Goal: Task Accomplishment & Management: Complete application form

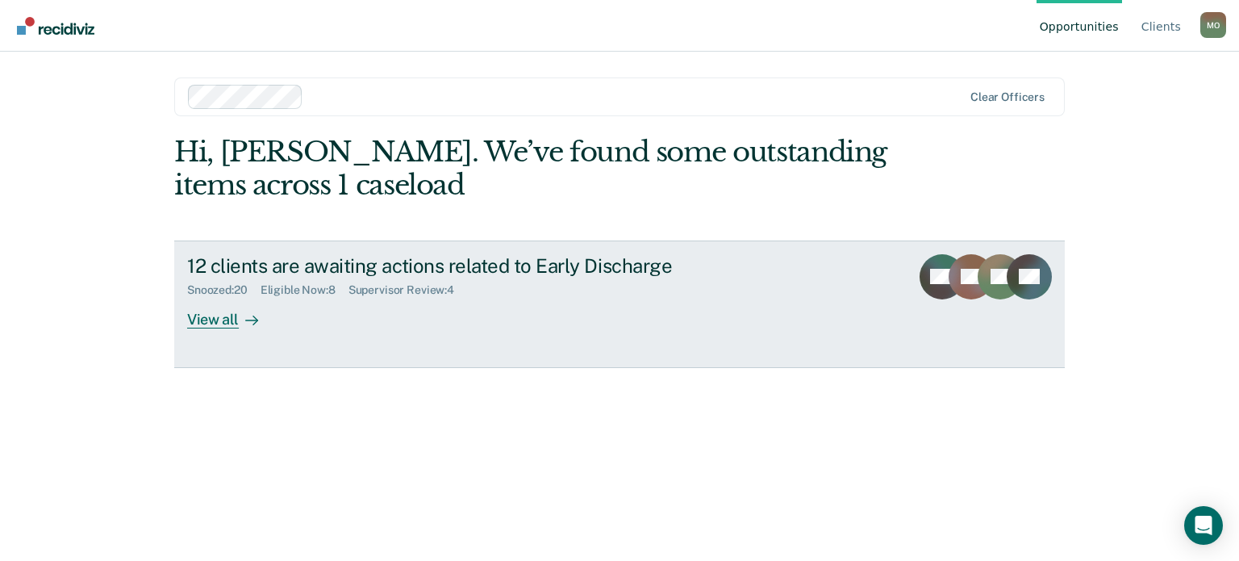
click at [214, 312] on div "View all" at bounding box center [232, 312] width 90 height 31
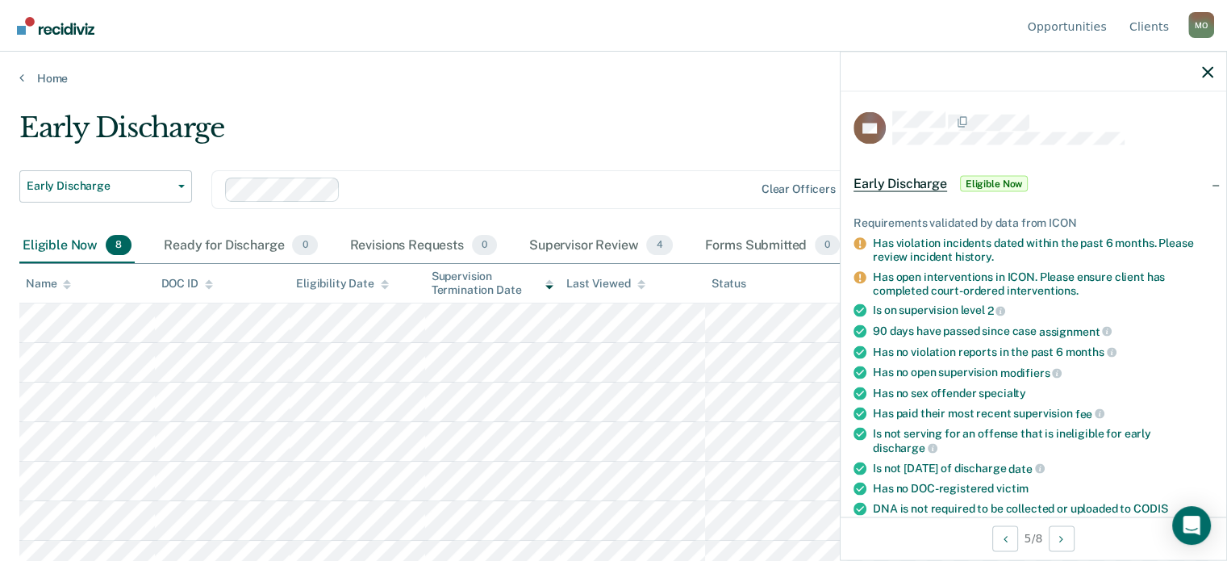
scroll to position [536, 0]
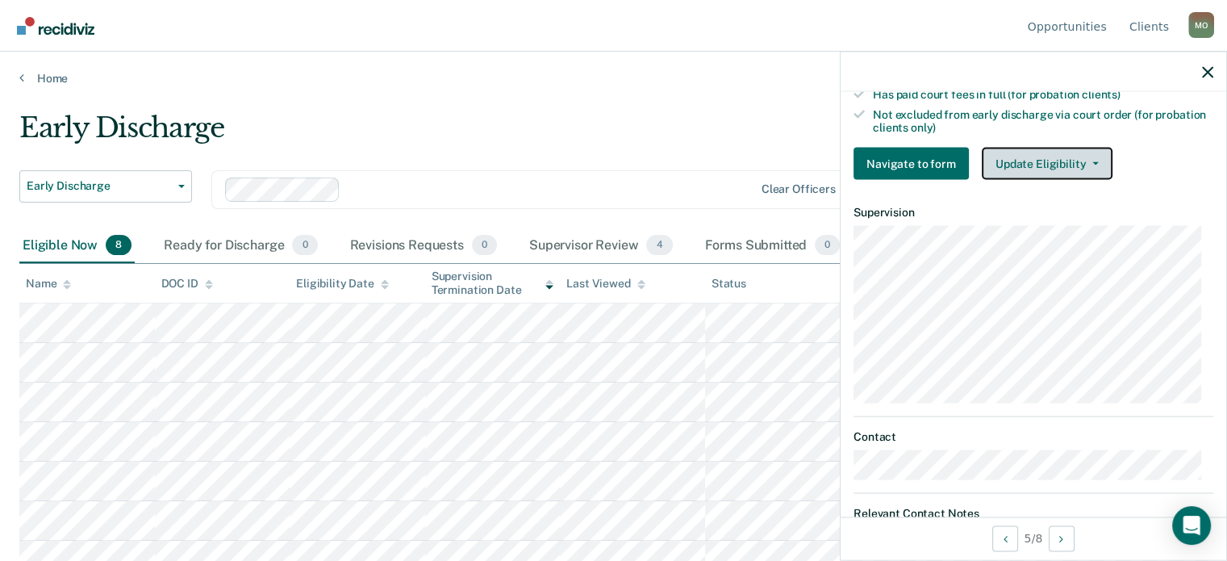
click at [1036, 158] on button "Update Eligibility" at bounding box center [1047, 164] width 131 height 32
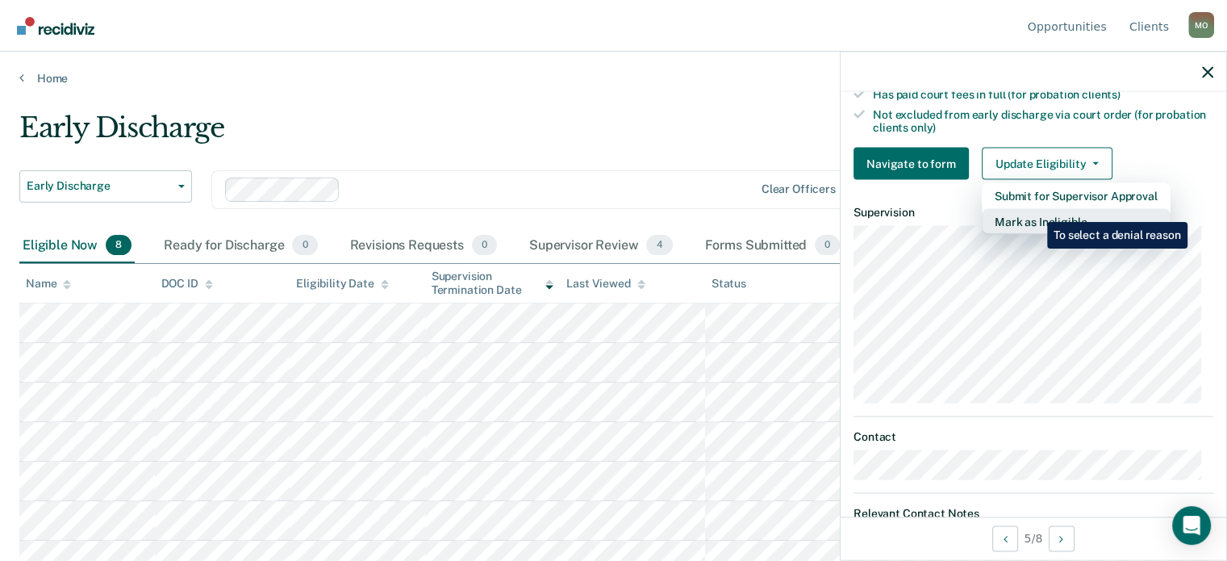
click at [1035, 212] on button "Mark as Ineligible" at bounding box center [1076, 222] width 189 height 26
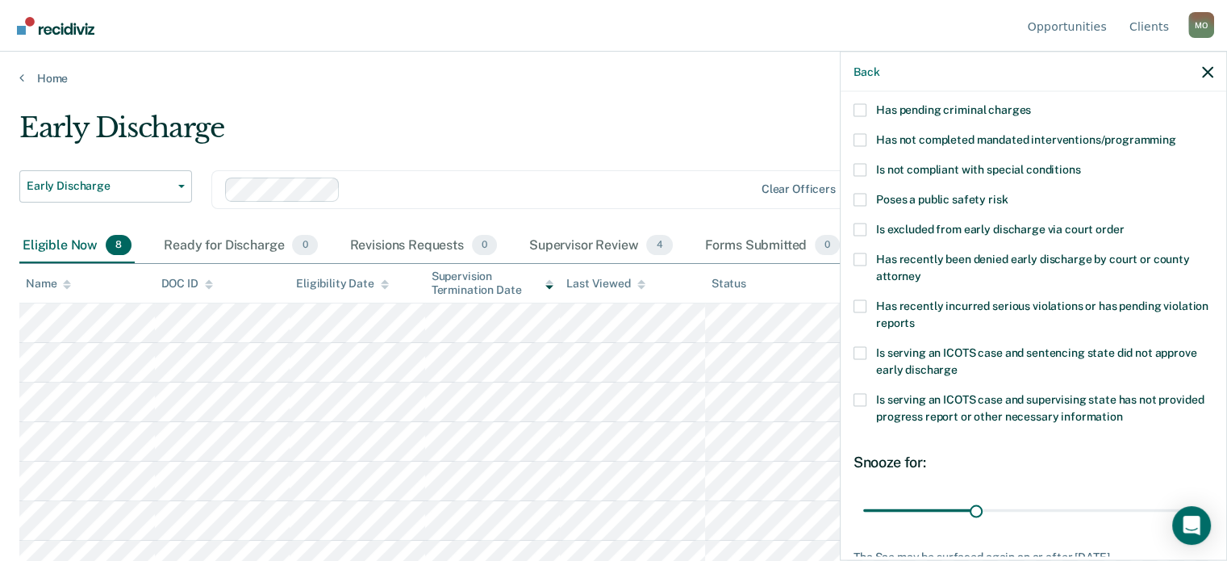
scroll to position [126, 0]
click at [858, 232] on span at bounding box center [859, 229] width 13 height 13
click at [1123, 223] on input "Is excluded from early discharge via court order" at bounding box center [1123, 223] width 0 height 0
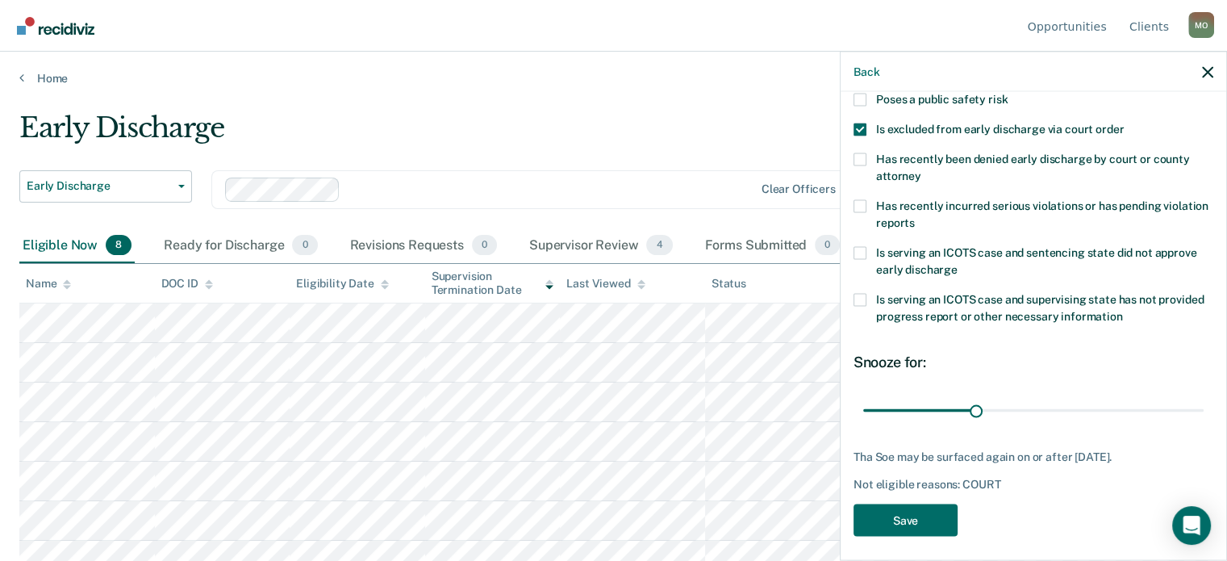
scroll to position [232, 0]
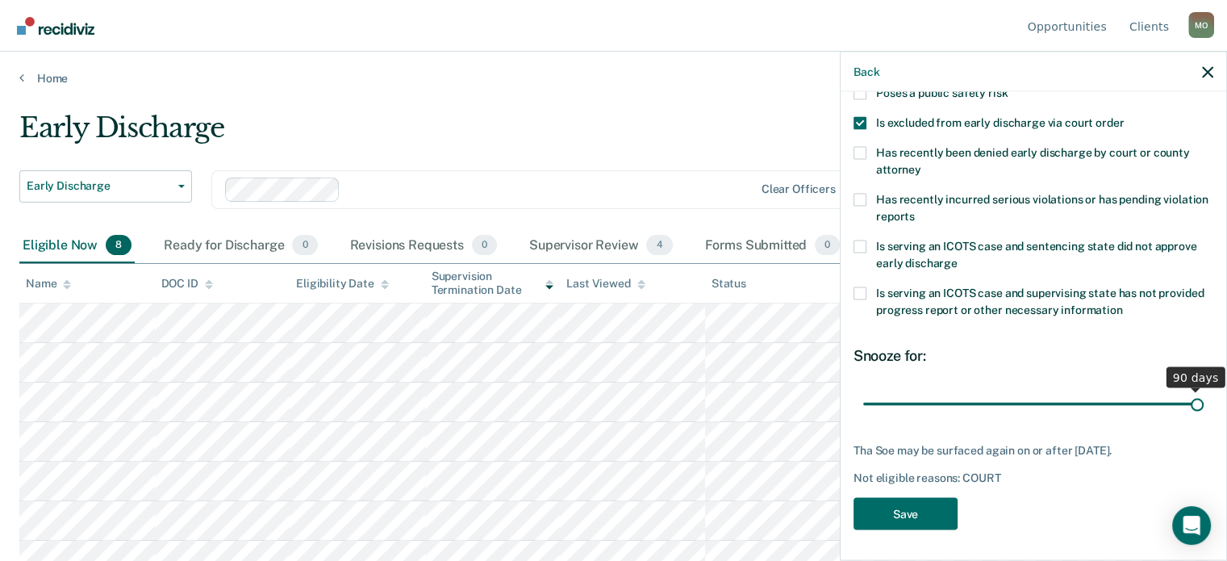
drag, startPoint x: 967, startPoint y: 399, endPoint x: 1238, endPoint y: 366, distance: 273.0
type input "90"
click at [1203, 390] on input "range" at bounding box center [1033, 404] width 340 height 28
click at [897, 511] on button "Save" at bounding box center [905, 513] width 104 height 33
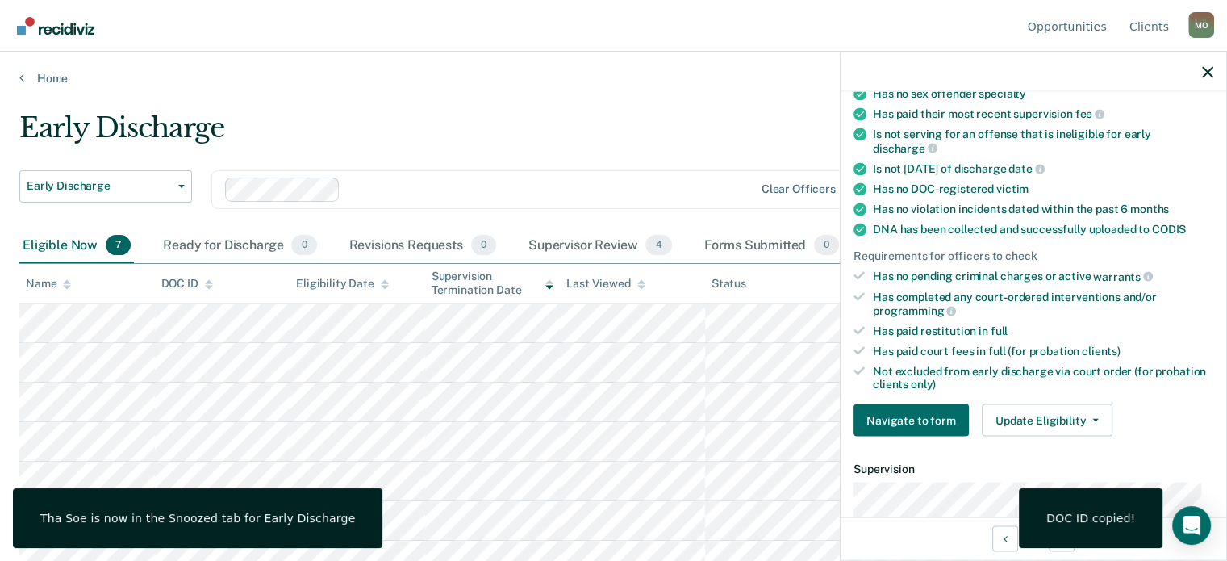
scroll to position [165, 0]
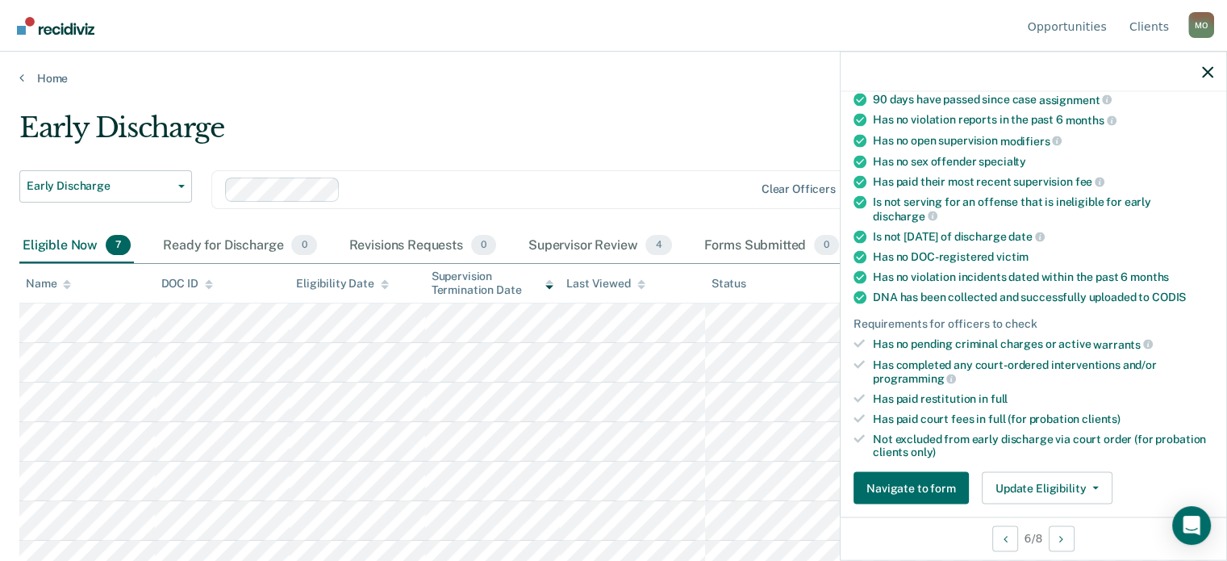
click at [1211, 60] on div at bounding box center [1033, 72] width 386 height 40
click at [1211, 72] on icon "button" at bounding box center [1207, 71] width 11 height 11
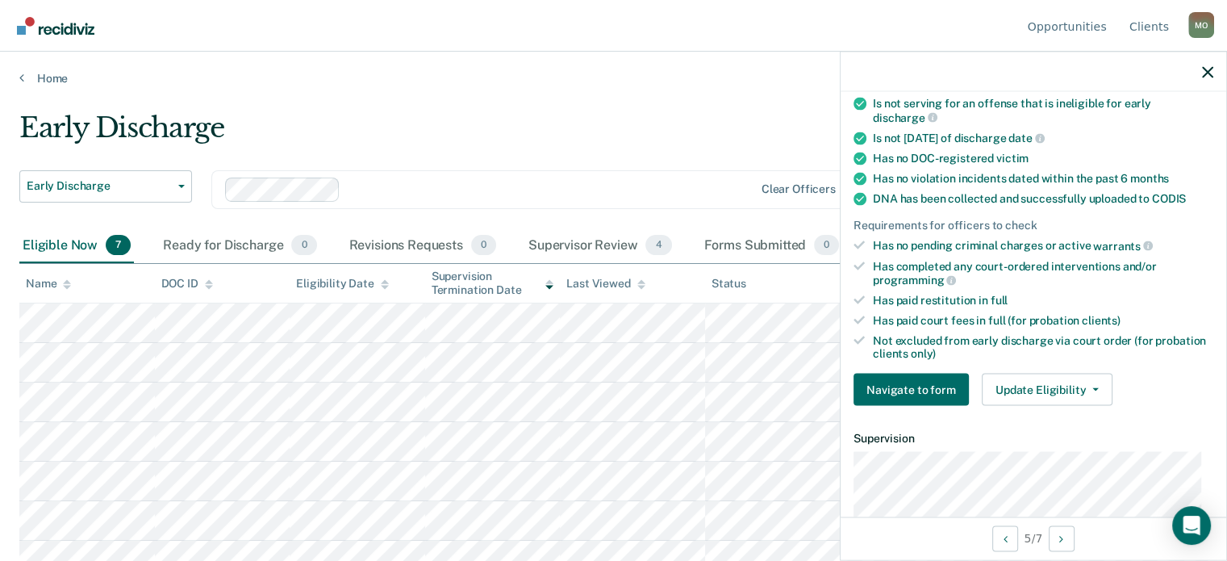
scroll to position [279, 0]
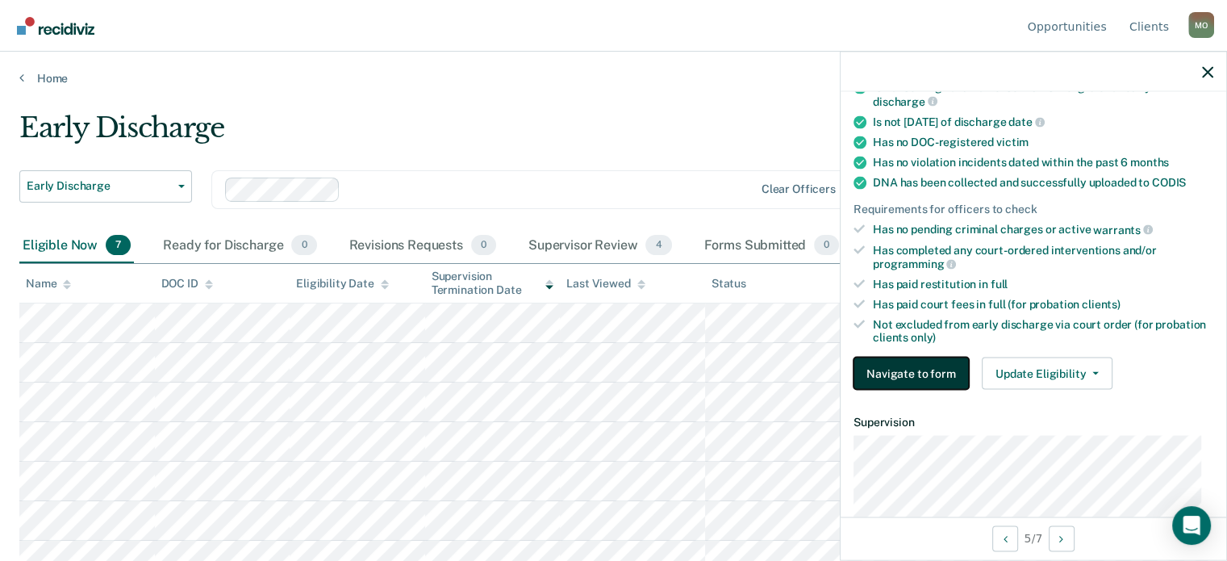
click at [894, 369] on button "Navigate to form" at bounding box center [910, 373] width 115 height 32
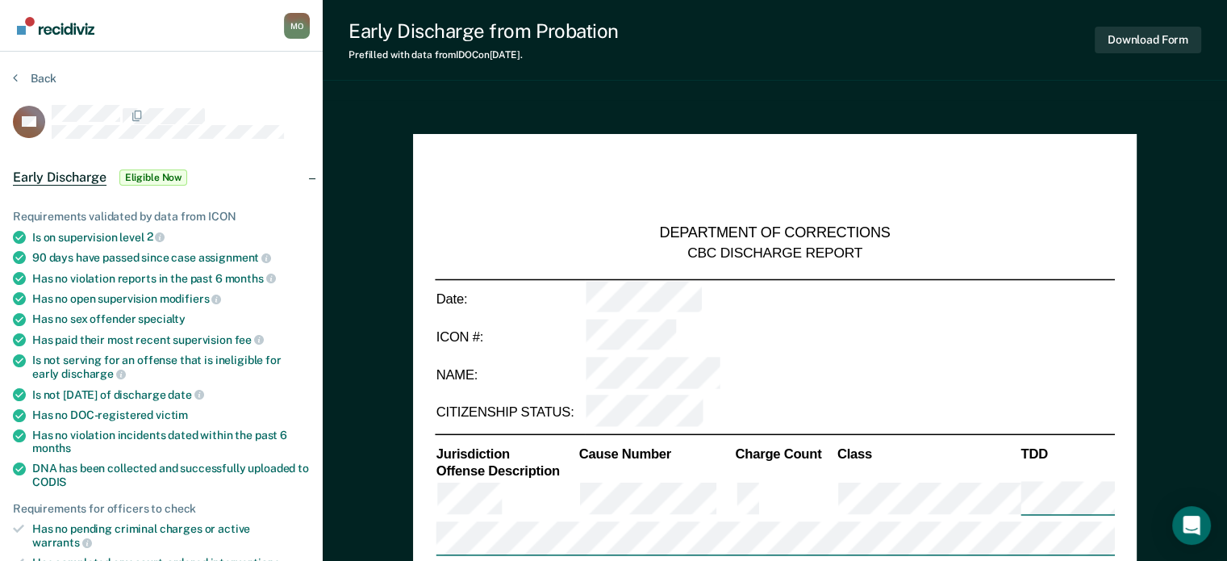
type textarea "x"
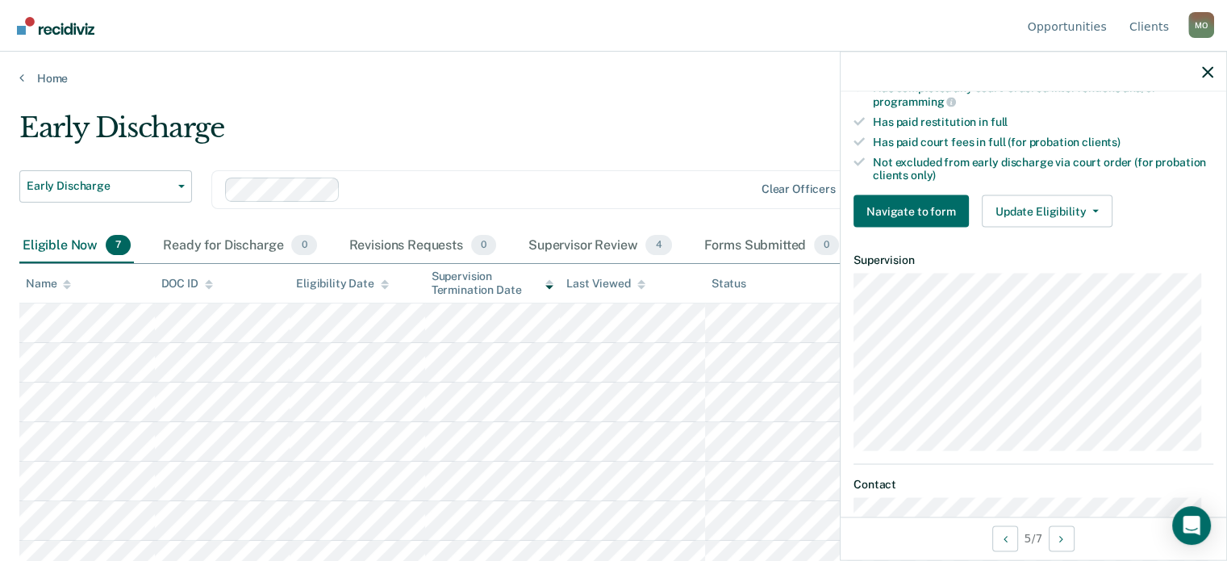
scroll to position [473, 0]
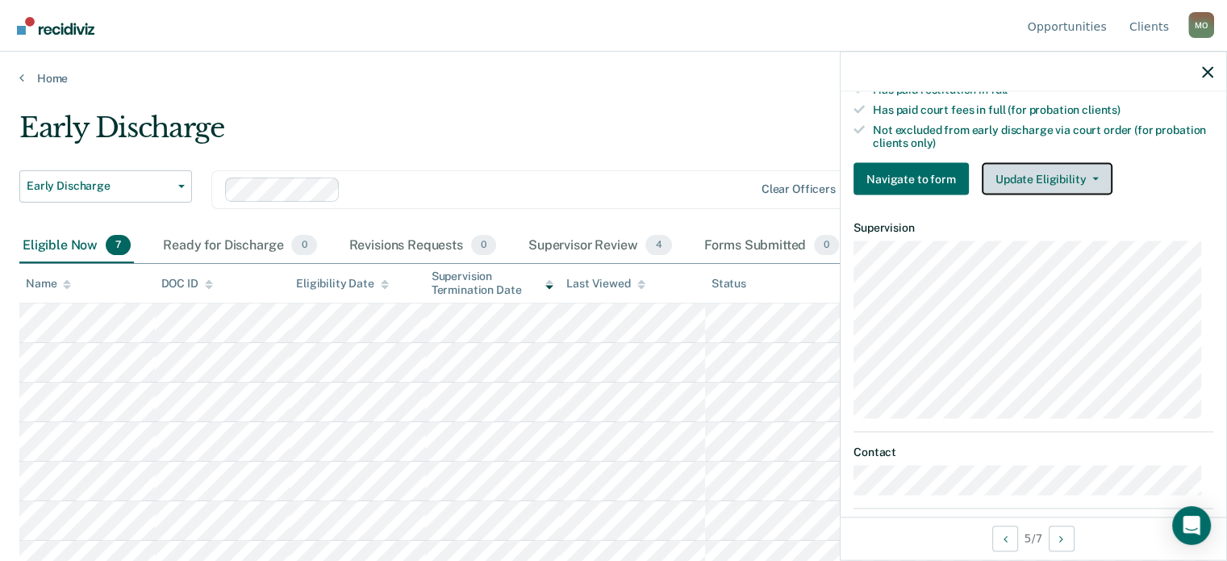
click at [1036, 175] on button "Update Eligibility" at bounding box center [1047, 179] width 131 height 32
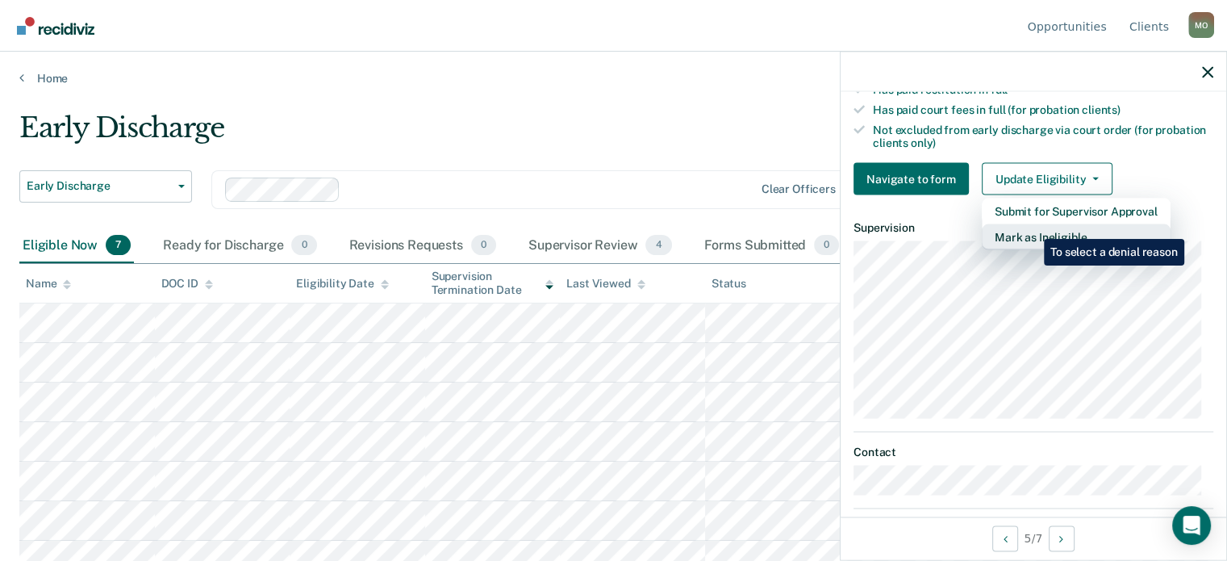
click at [1032, 227] on button "Mark as Ineligible" at bounding box center [1076, 237] width 189 height 26
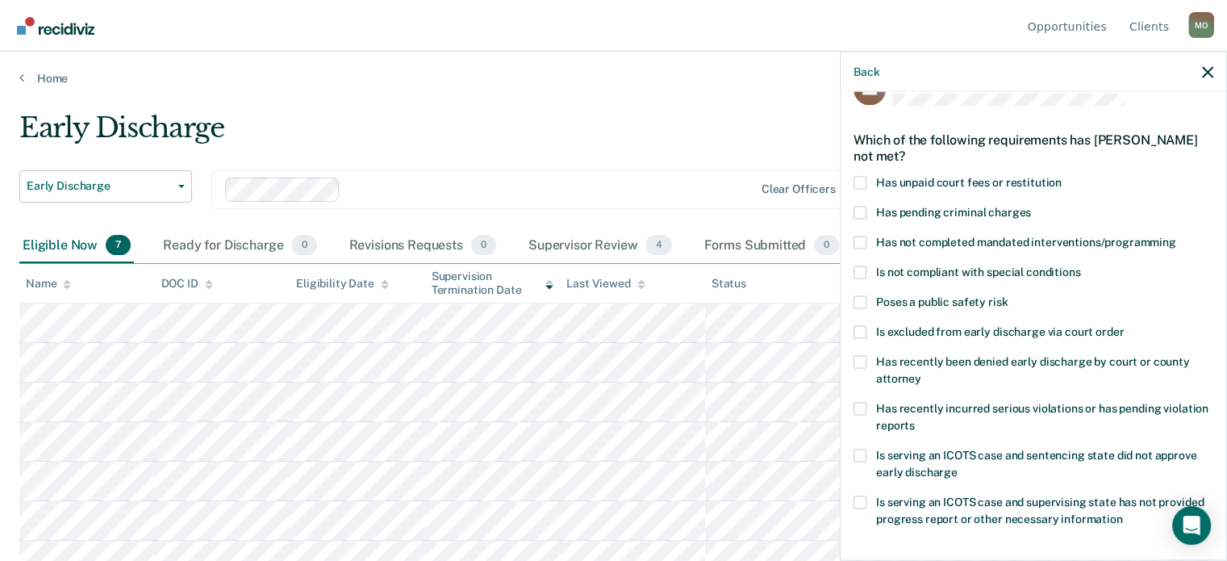
scroll to position [35, 0]
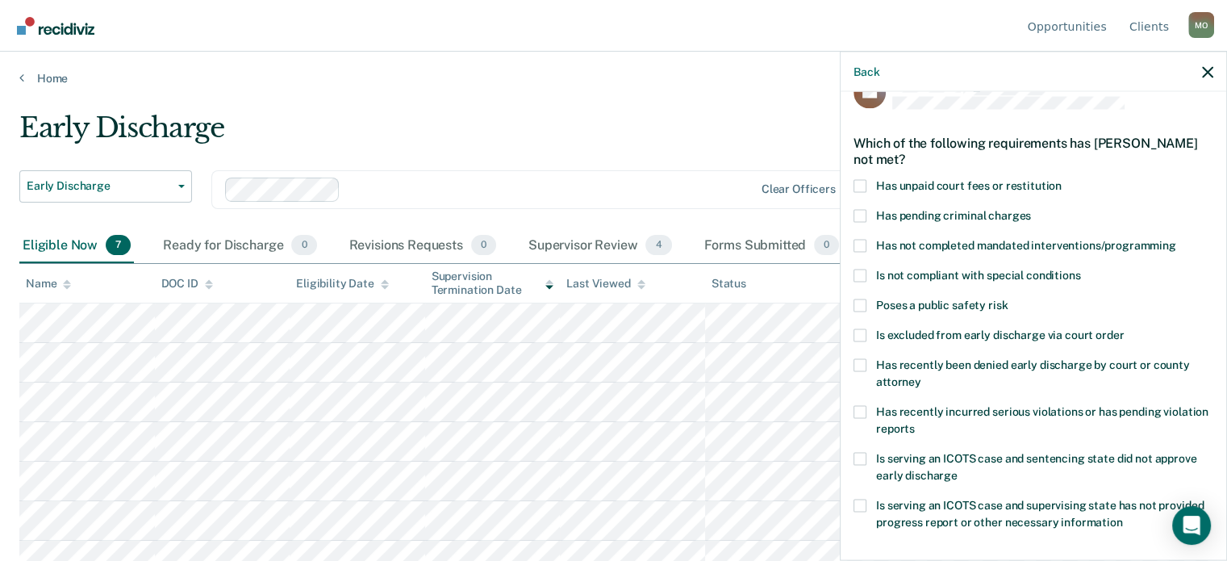
click at [1023, 186] on span "Has unpaid court fees or restitution" at bounding box center [968, 184] width 185 height 13
click at [1061, 179] on input "Has unpaid court fees or restitution" at bounding box center [1061, 179] width 0 height 0
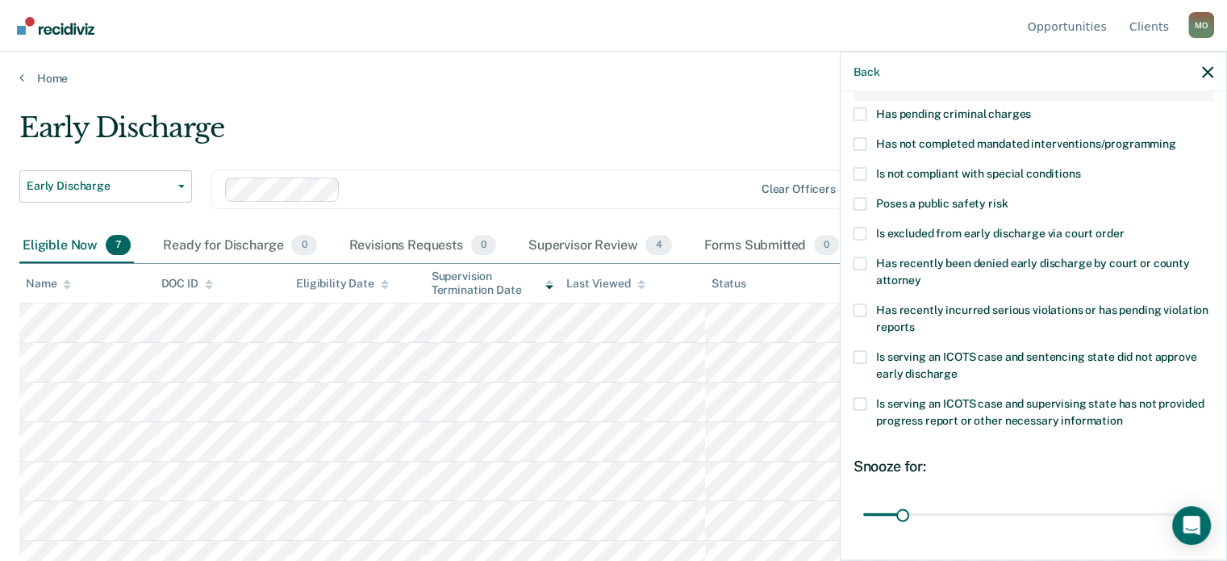
scroll to position [300, 0]
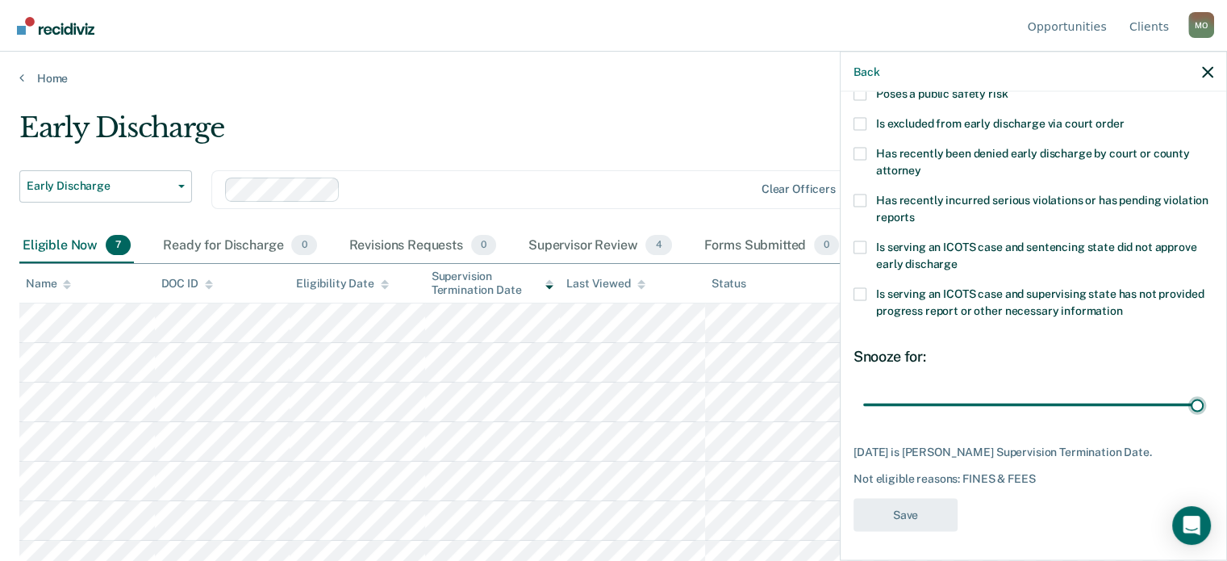
drag, startPoint x: 902, startPoint y: 400, endPoint x: 1231, endPoint y: 411, distance: 328.4
type input "288"
click at [1203, 411] on input "range" at bounding box center [1033, 404] width 340 height 28
drag, startPoint x: 1212, startPoint y: 322, endPoint x: 1217, endPoint y: 166, distance: 155.7
click at [1217, 166] on div "DS Which of the following requirements has [PERSON_NAME] not met? Has unpaid co…" at bounding box center [1033, 324] width 386 height 465
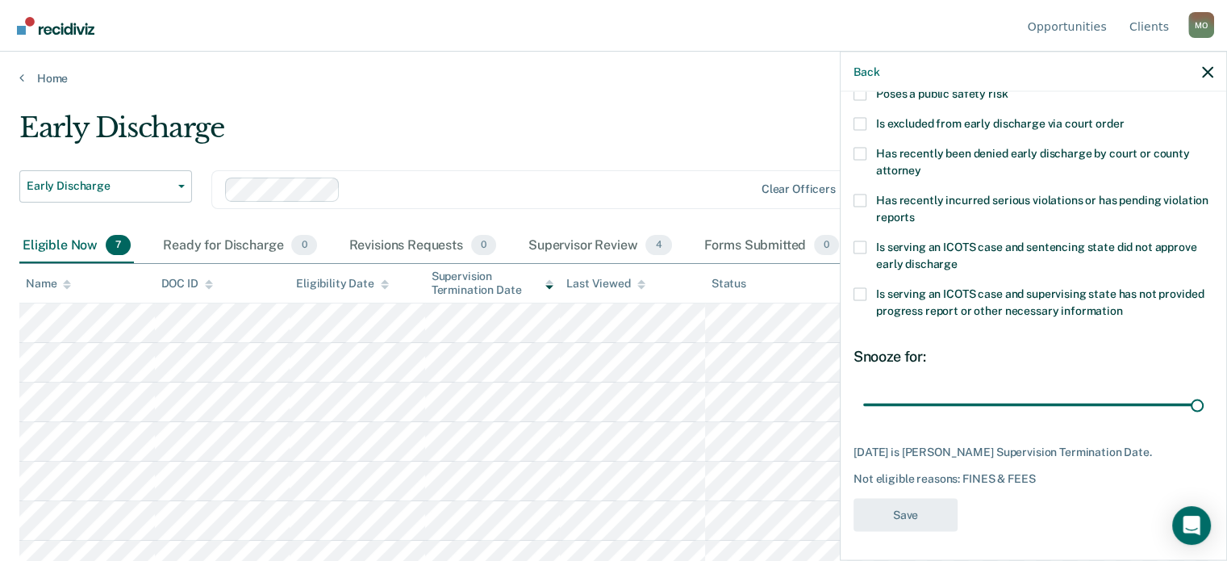
scroll to position [0, 0]
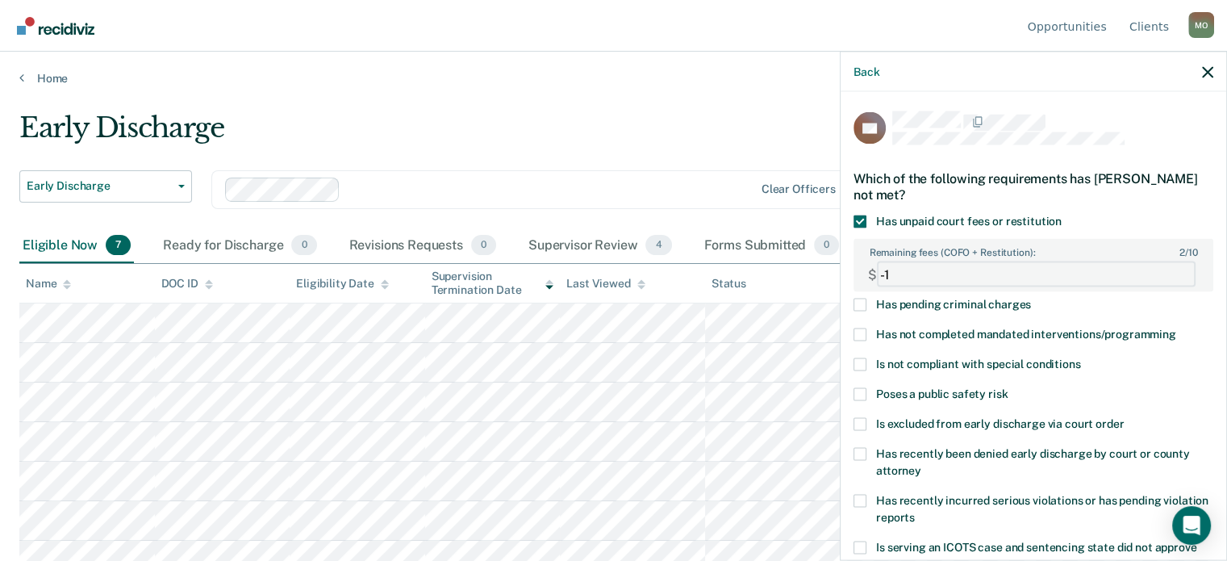
click at [1173, 277] on FEESReasonInput "-1" at bounding box center [1036, 274] width 319 height 26
click at [1172, 263] on FEESReasonInput "-1" at bounding box center [1036, 274] width 319 height 26
type FEESReasonInput "0"
click at [1173, 264] on FEESReasonInput "0" at bounding box center [1036, 274] width 319 height 26
click at [927, 284] on FEESReasonInput "0" at bounding box center [1036, 274] width 319 height 26
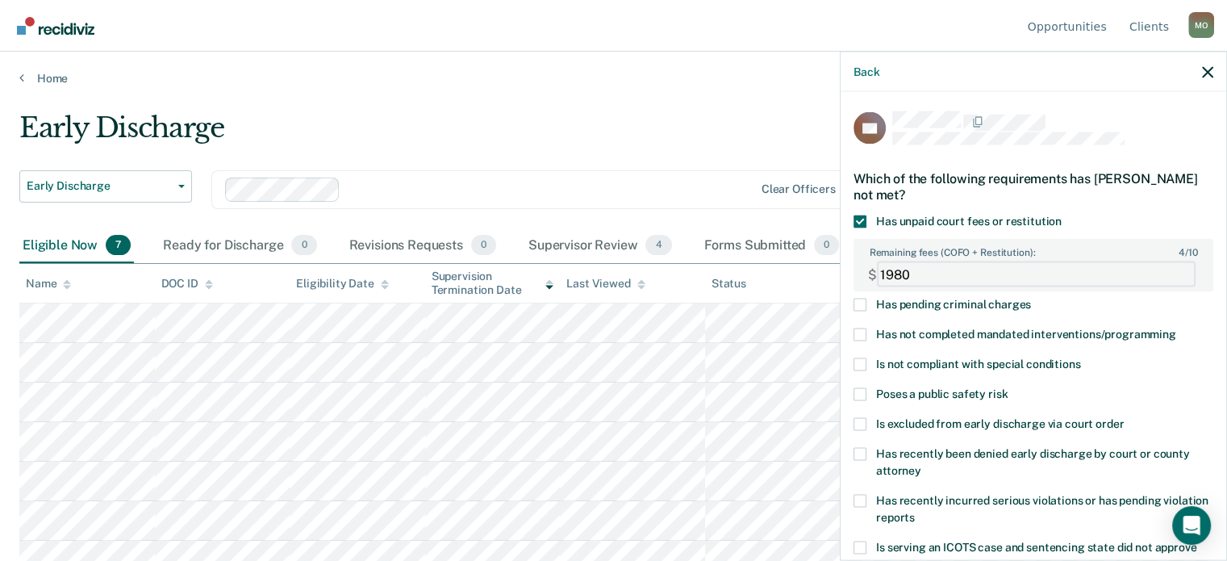
type FEESReasonInput "1980"
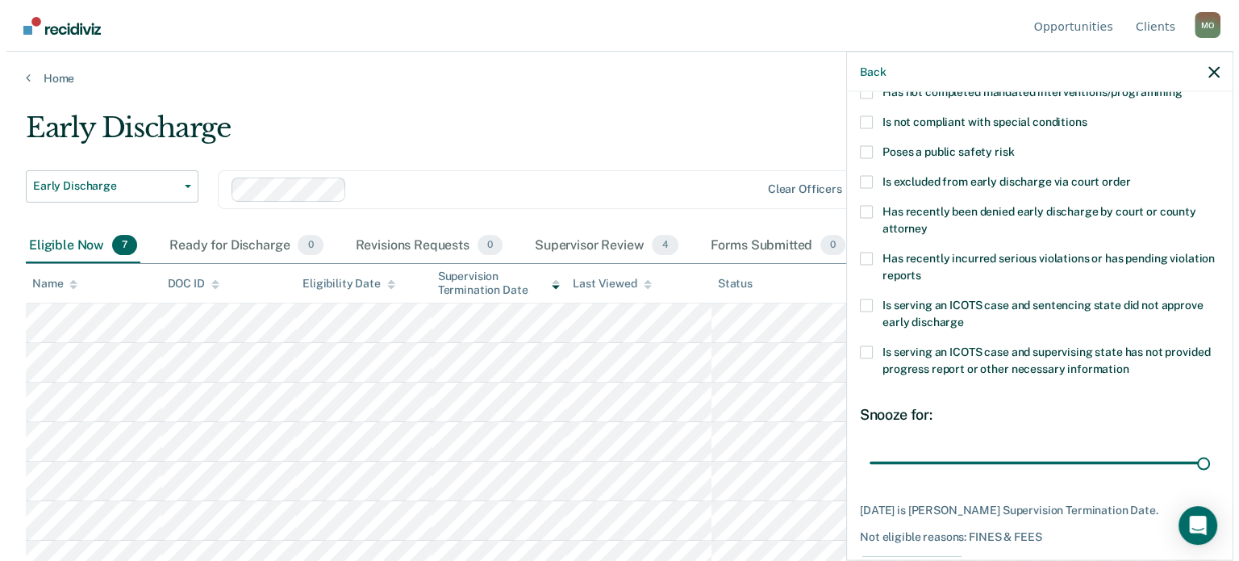
scroll to position [300, 0]
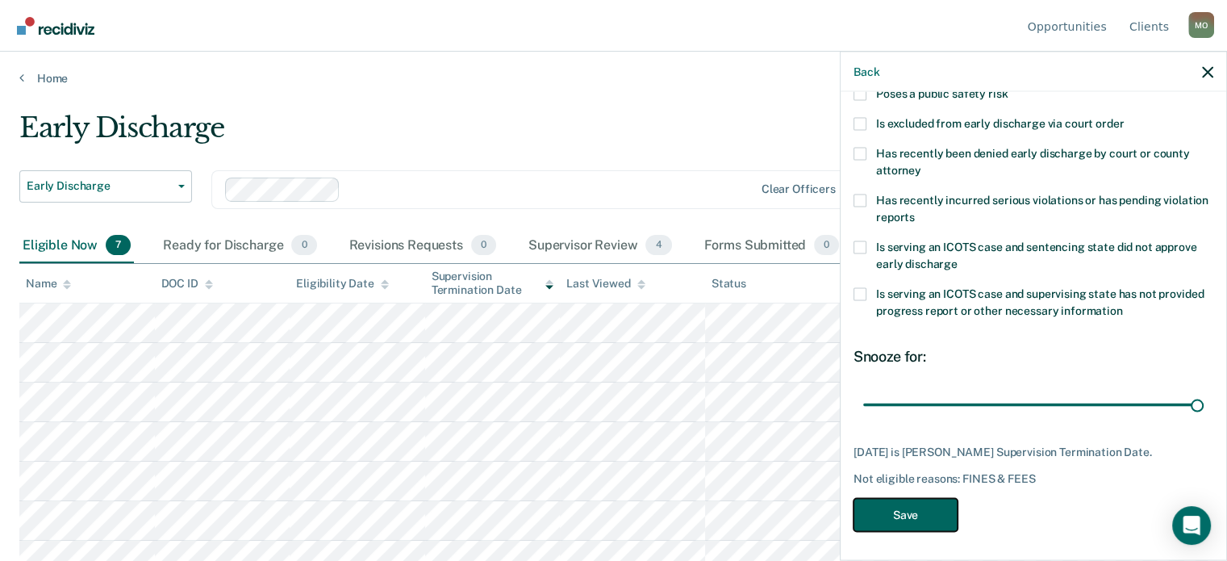
click at [904, 502] on button "Save" at bounding box center [905, 514] width 104 height 33
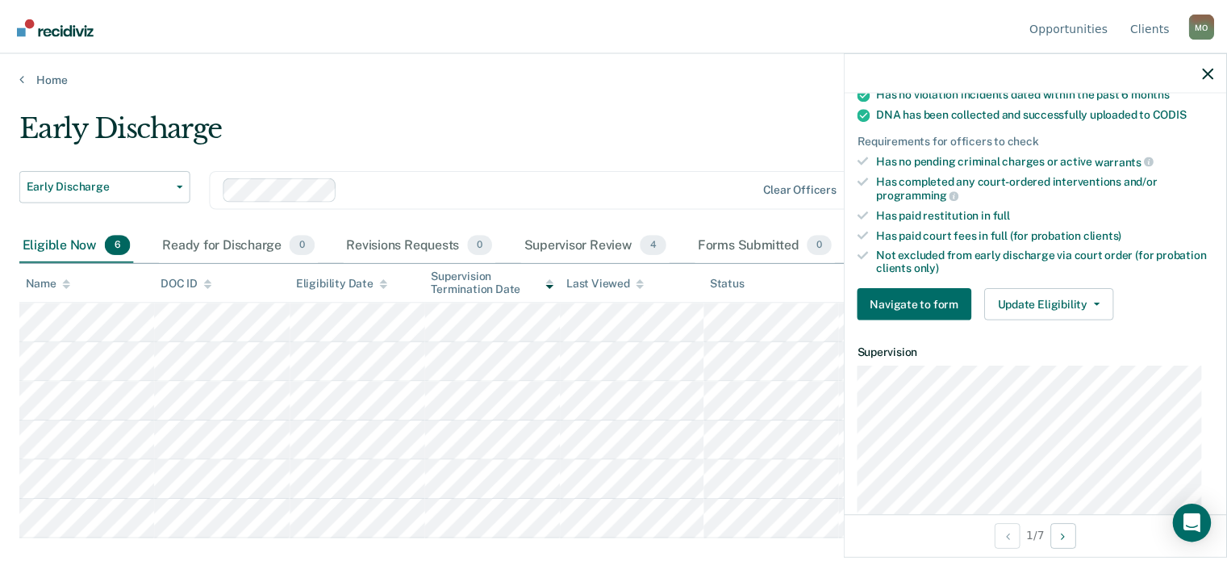
scroll to position [363, 0]
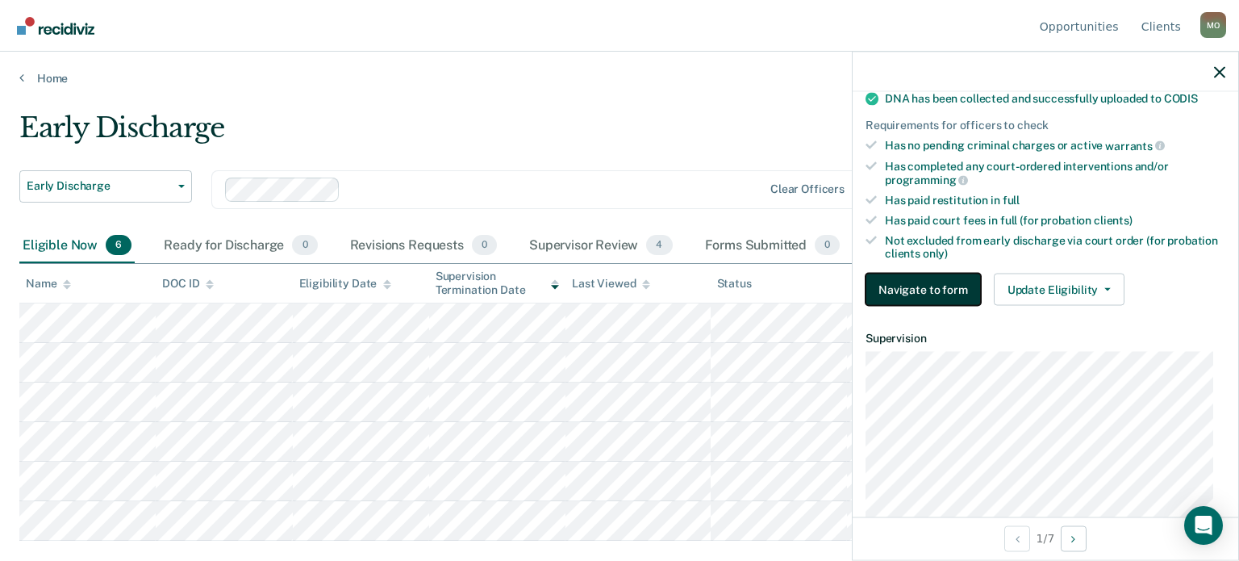
click at [917, 285] on button "Navigate to form" at bounding box center [922, 289] width 115 height 32
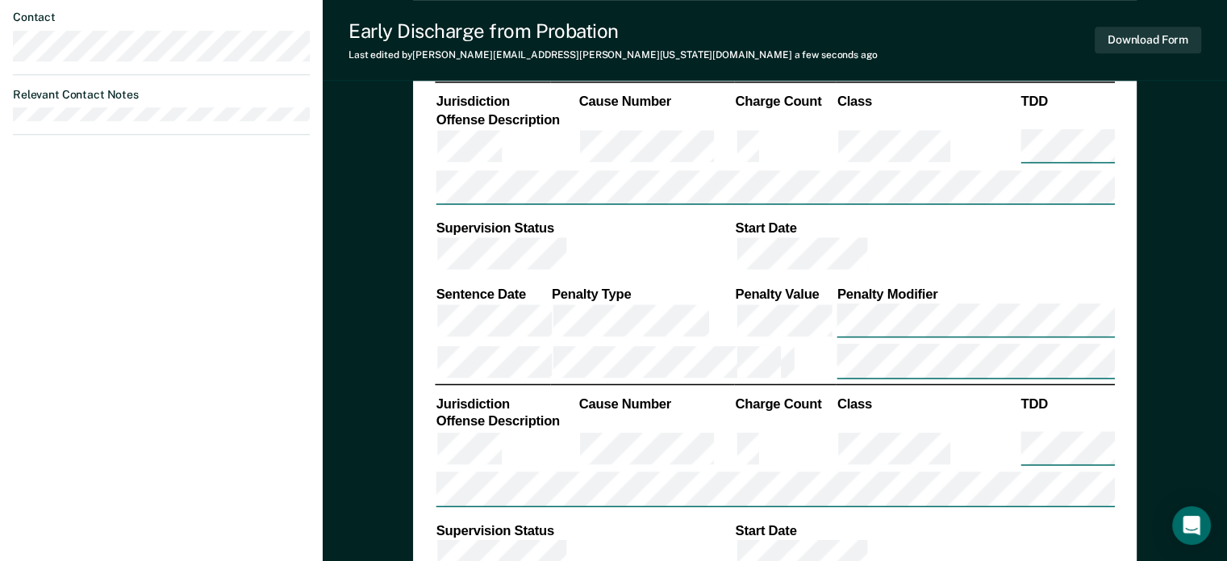
scroll to position [1061, 0]
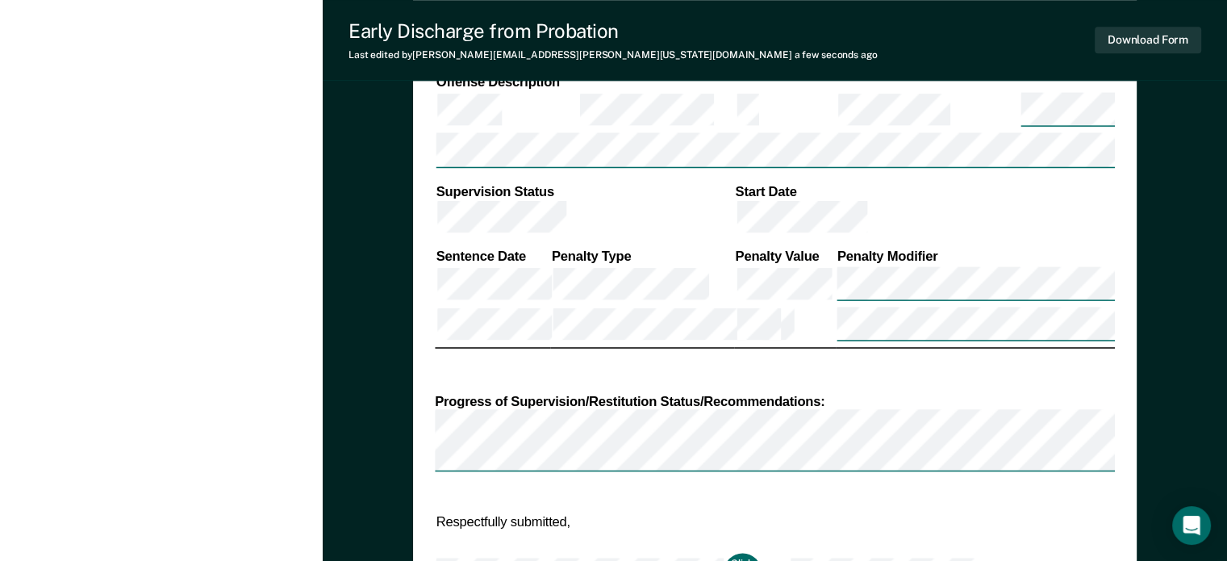
scroll to position [1300, 0]
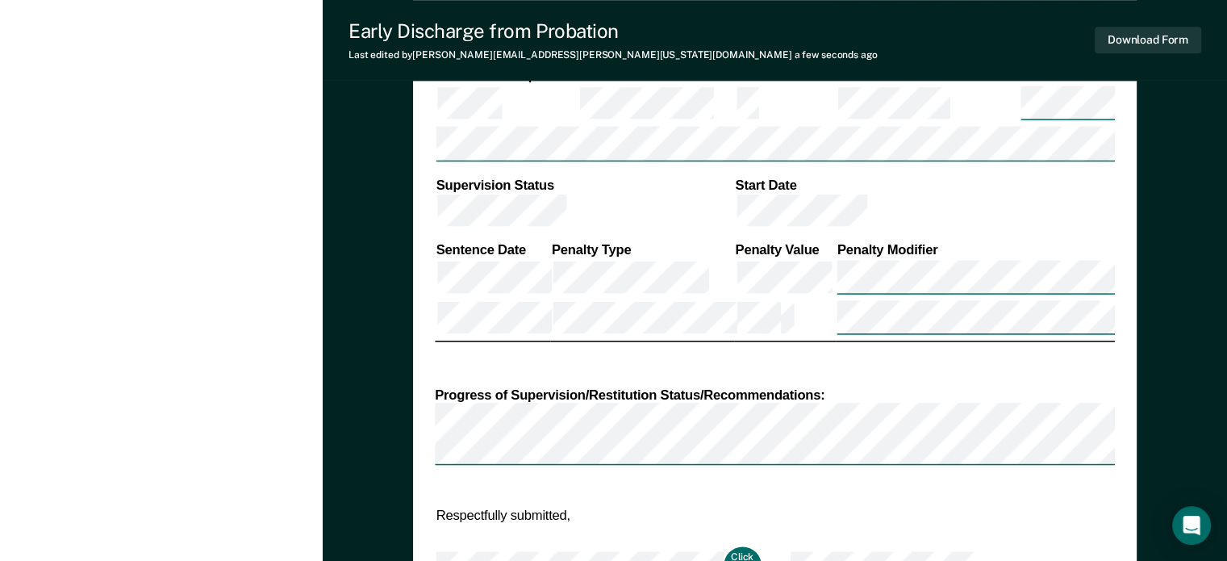
click at [765, 545] on td at bounding box center [776, 569] width 27 height 48
click at [736, 546] on button "Click to Sign" at bounding box center [742, 568] width 39 height 45
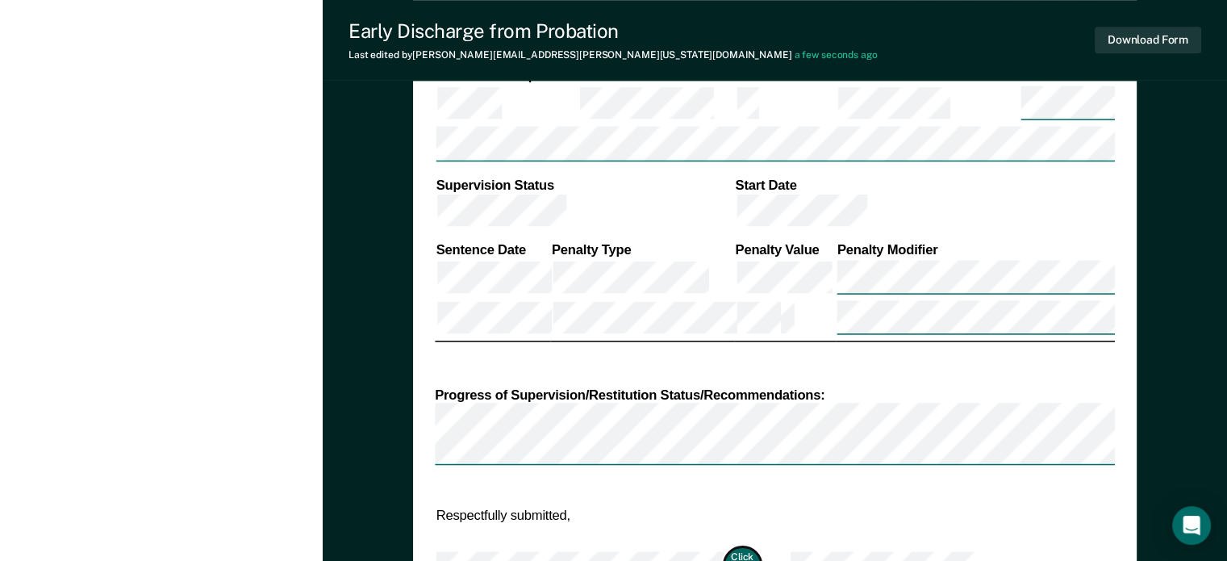
click at [736, 546] on button "Click to Sign" at bounding box center [742, 568] width 39 height 45
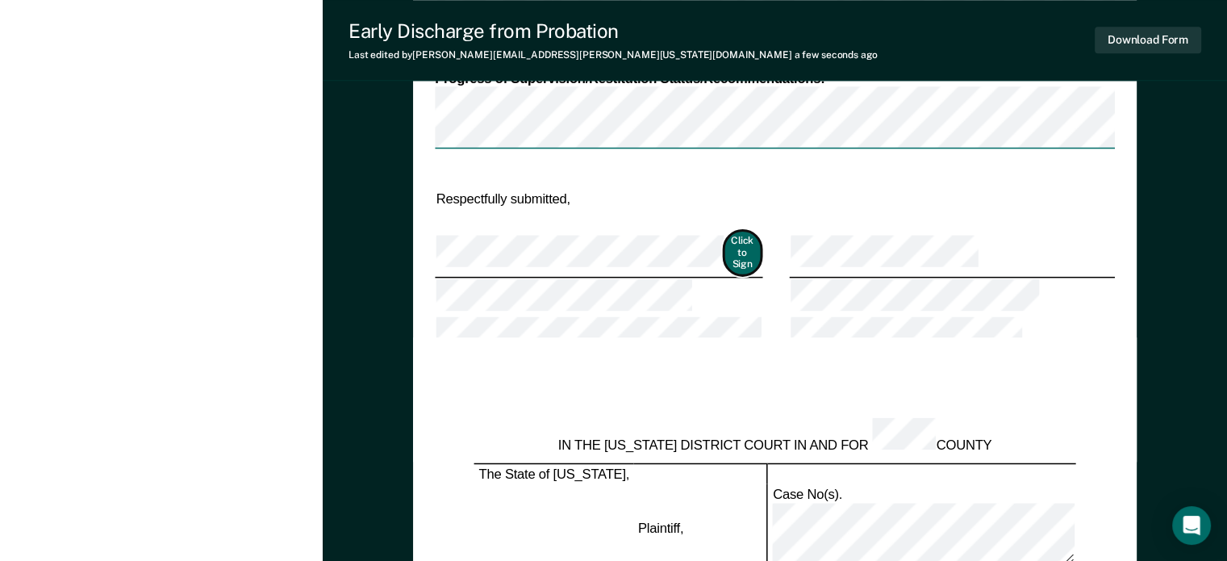
scroll to position [1610, 0]
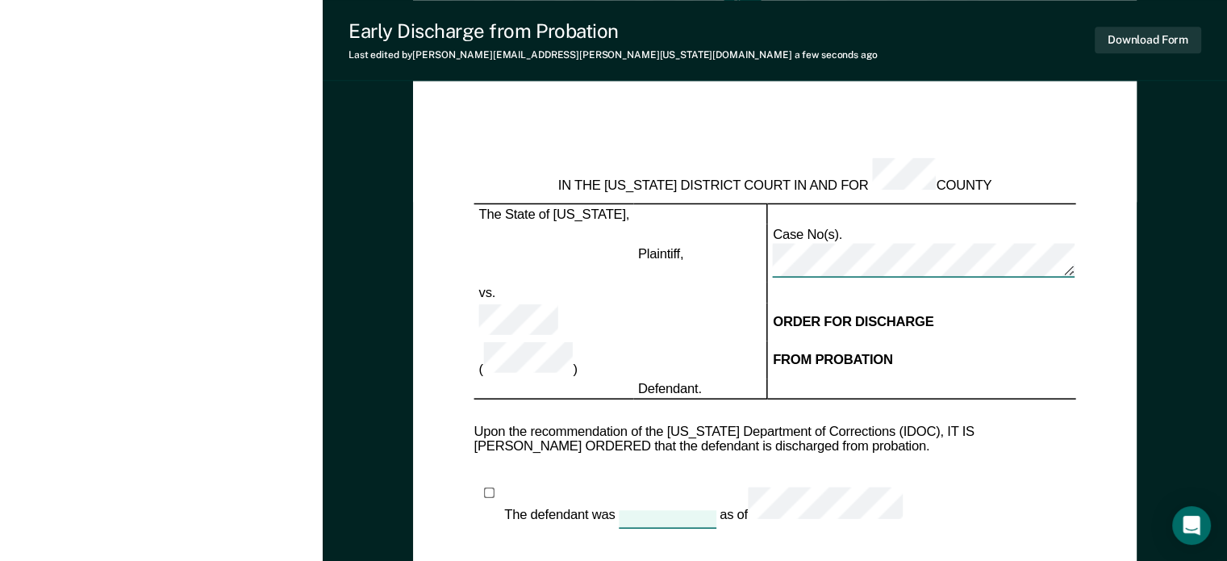
scroll to position [1882, 0]
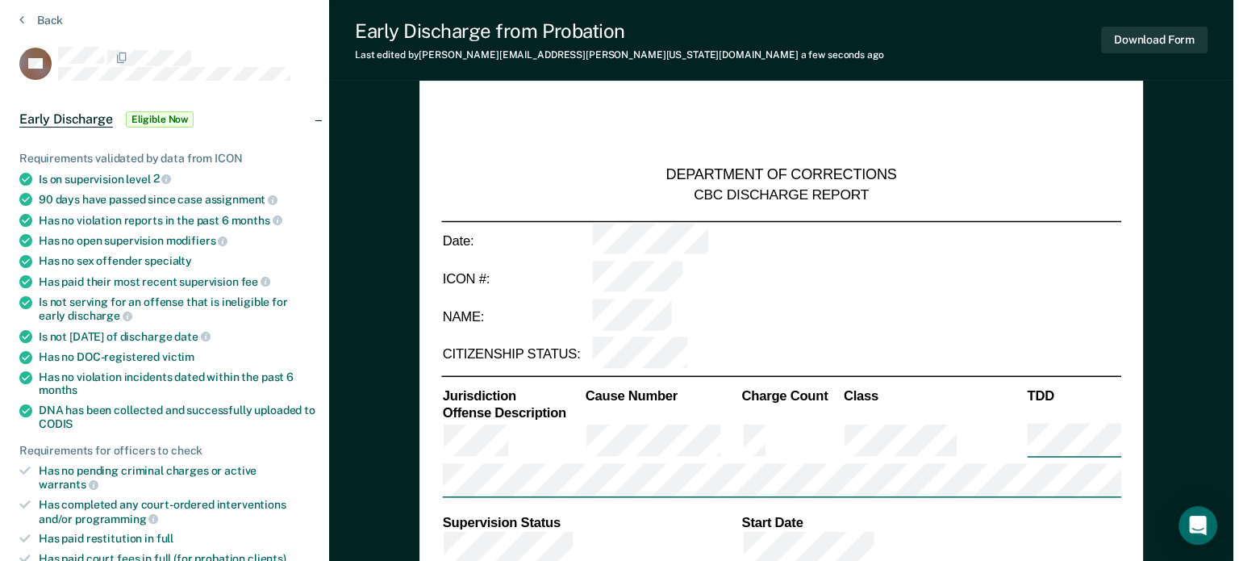
scroll to position [0, 0]
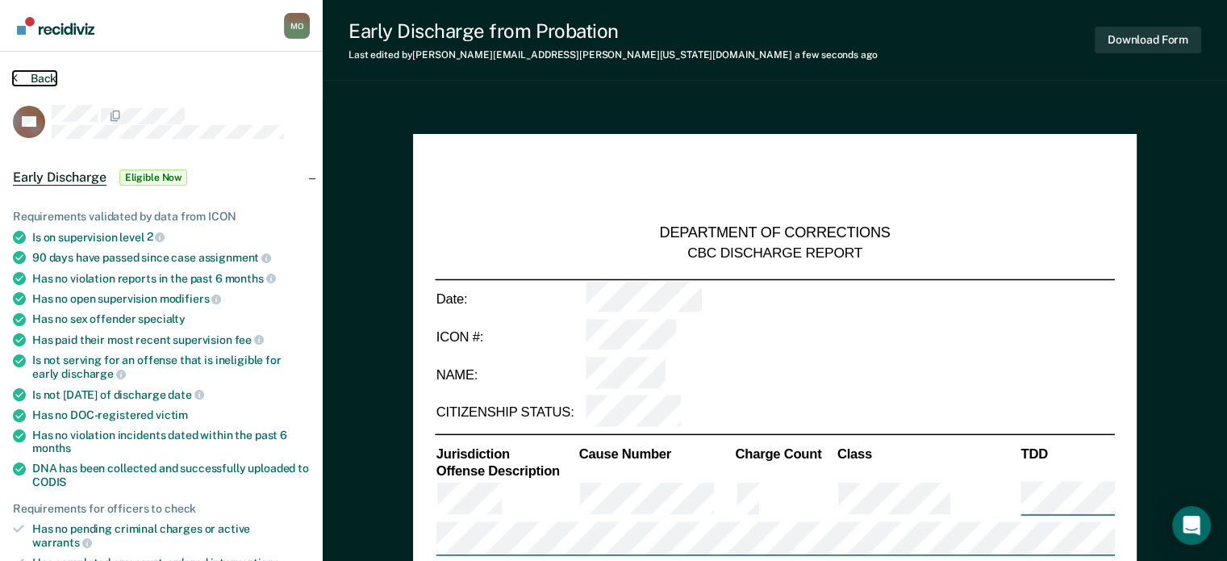
click at [17, 73] on button "Back" at bounding box center [35, 78] width 44 height 15
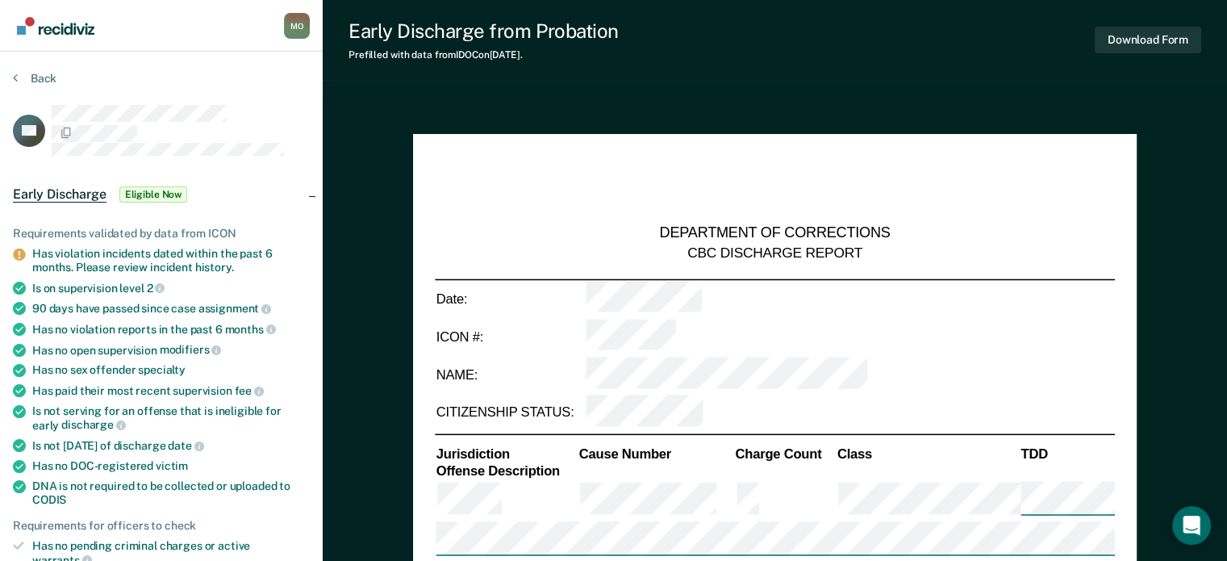
type textarea "x"
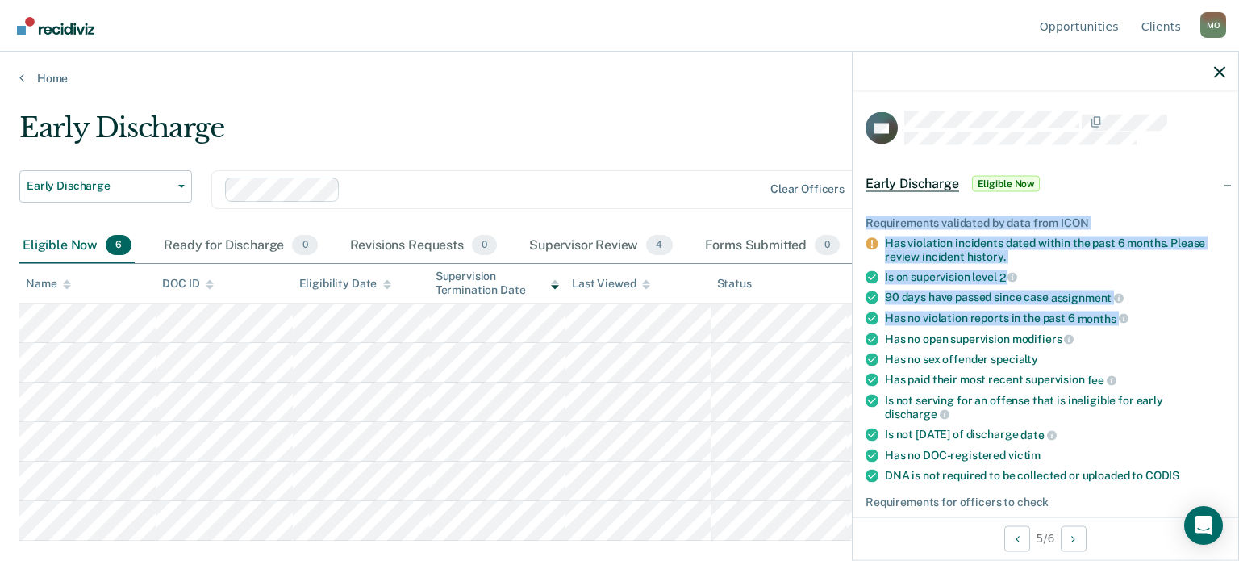
drag, startPoint x: 1229, startPoint y: 240, endPoint x: 1225, endPoint y: 319, distance: 78.3
click at [1225, 319] on div "DP Early Discharge Eligible Now Requirements validated by data from ICON Has vi…" at bounding box center [1045, 305] width 387 height 509
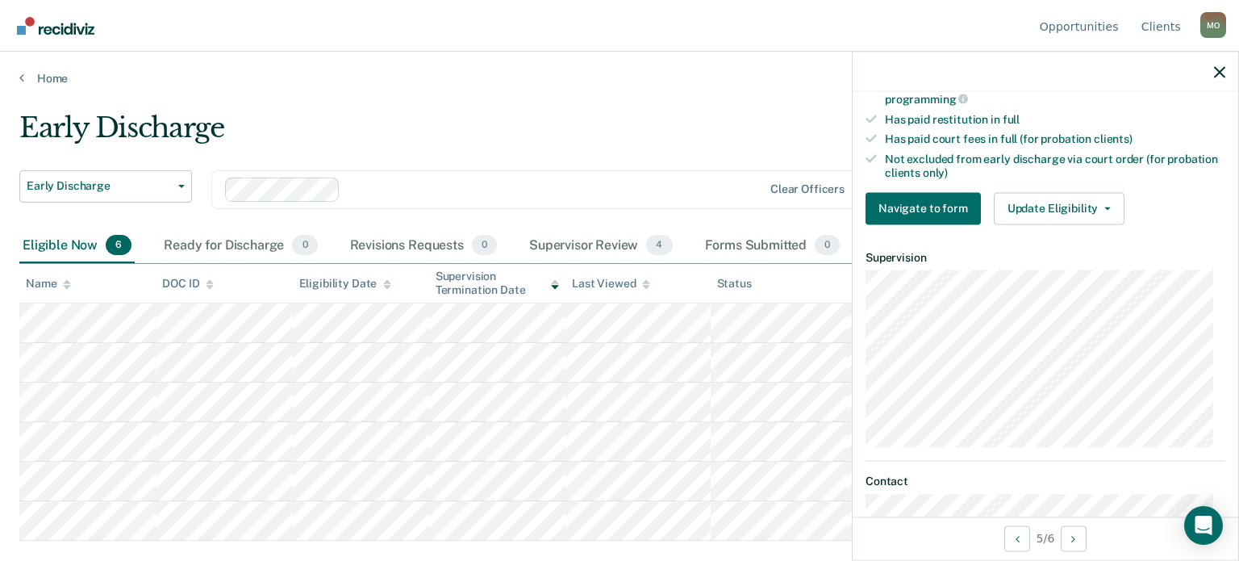
scroll to position [464, 0]
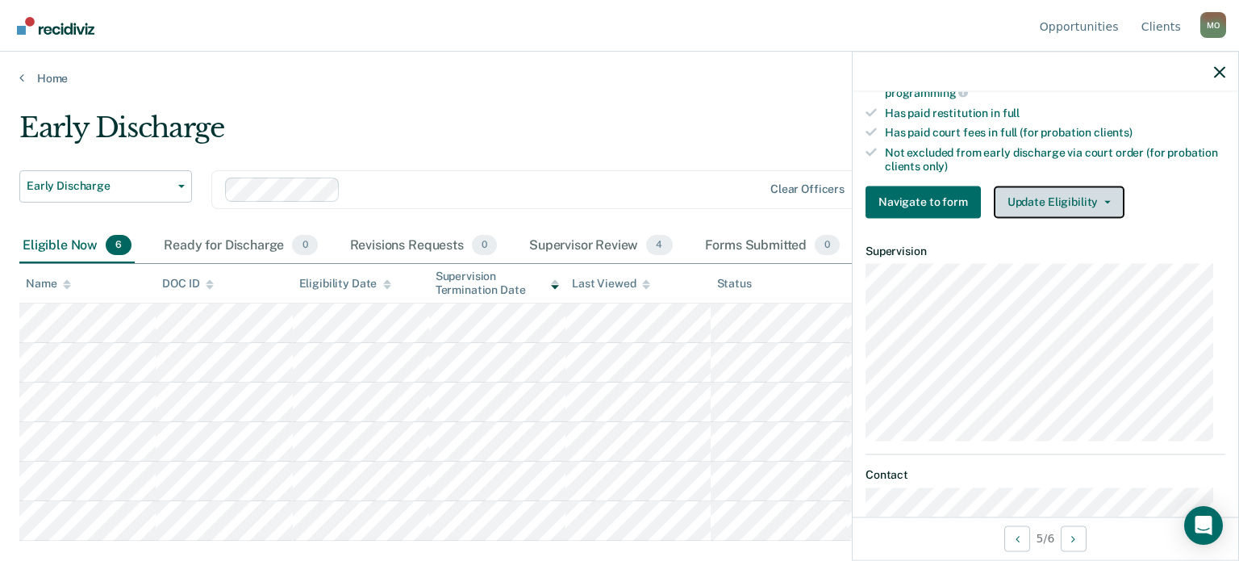
click at [1064, 195] on button "Update Eligibility" at bounding box center [1059, 201] width 131 height 32
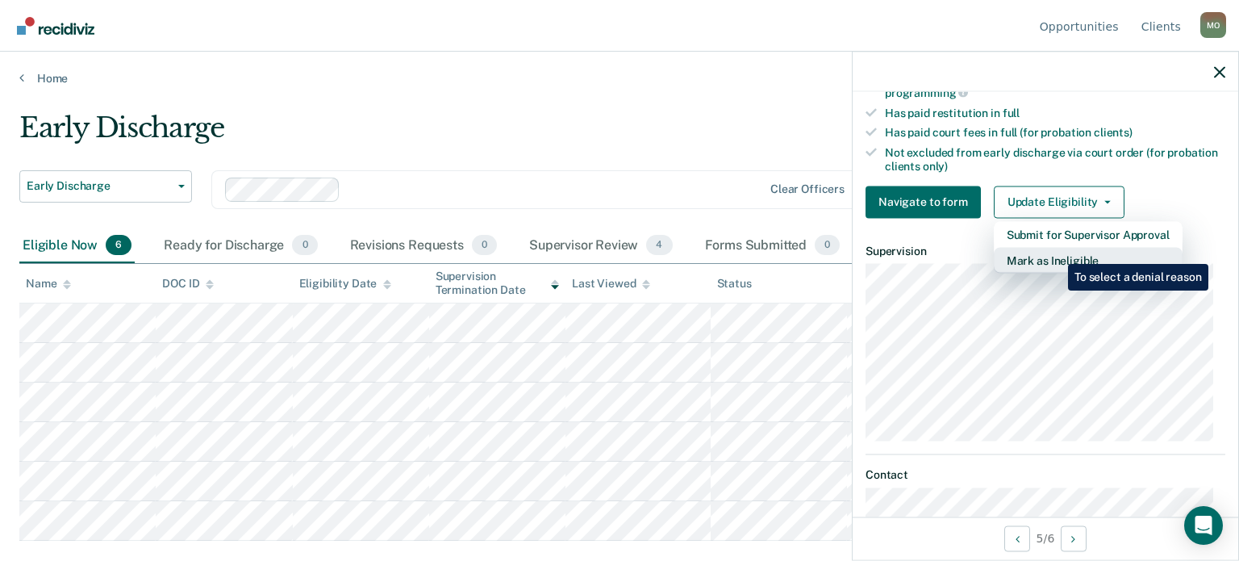
click at [1056, 252] on button "Mark as Ineligible" at bounding box center [1088, 260] width 189 height 26
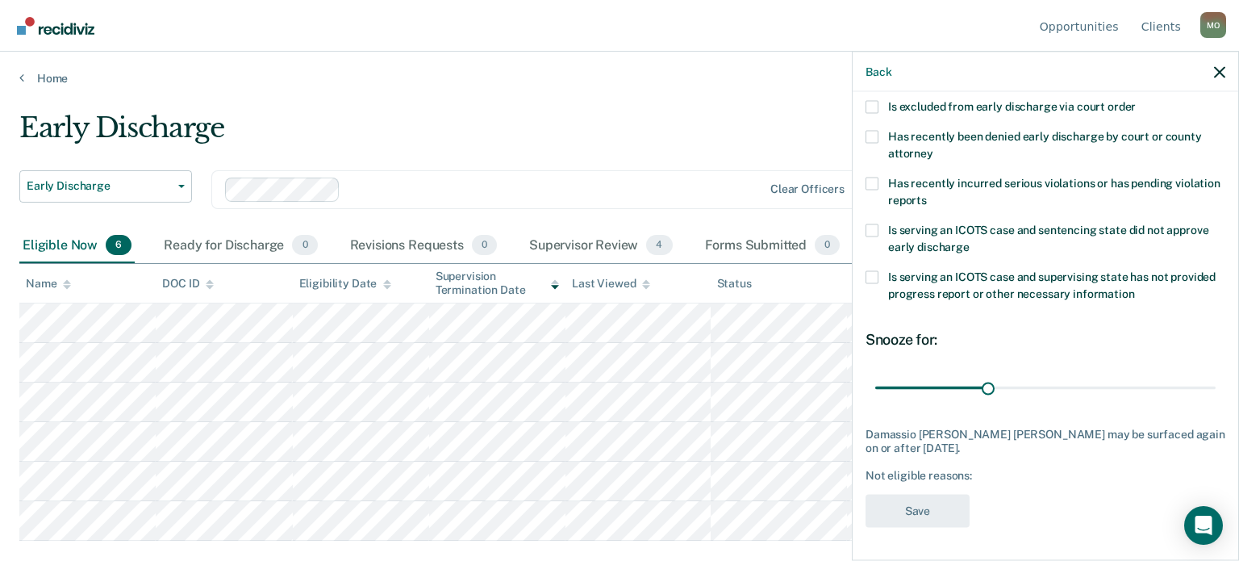
scroll to position [261, 0]
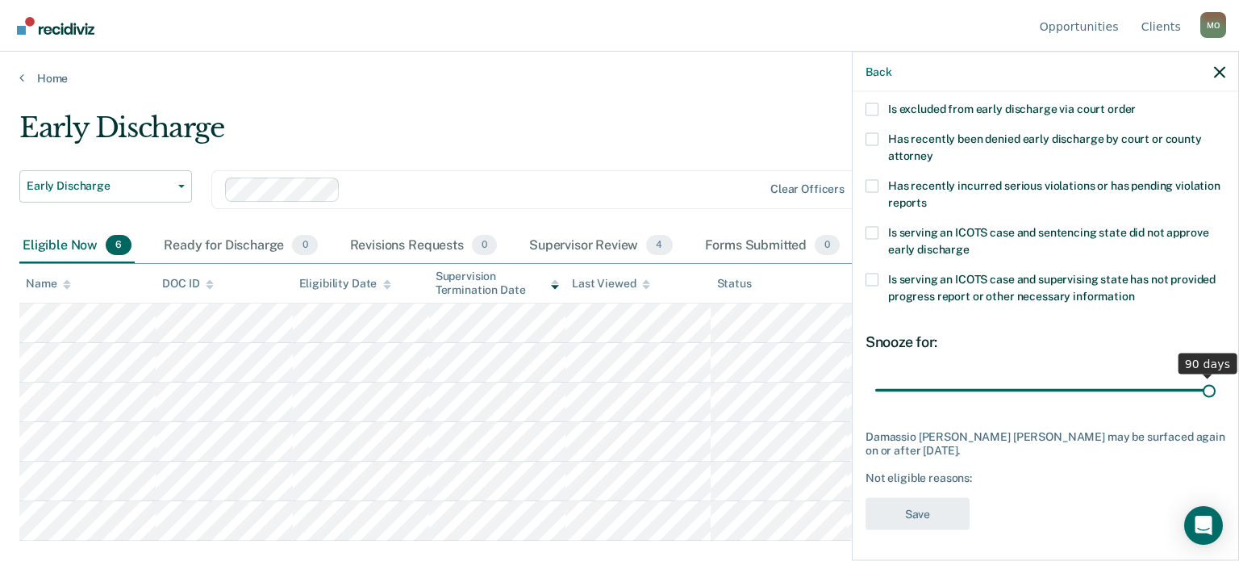
drag, startPoint x: 987, startPoint y: 386, endPoint x: 1238, endPoint y: 388, distance: 250.8
type input "90"
click at [1215, 388] on input "range" at bounding box center [1045, 390] width 340 height 28
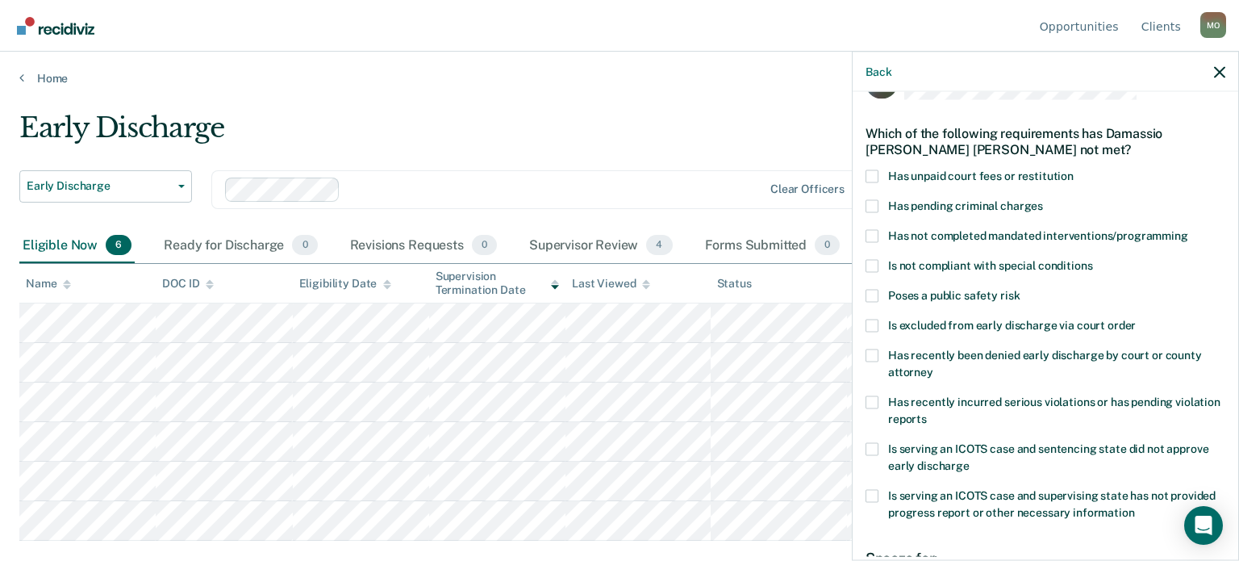
scroll to position [35, 0]
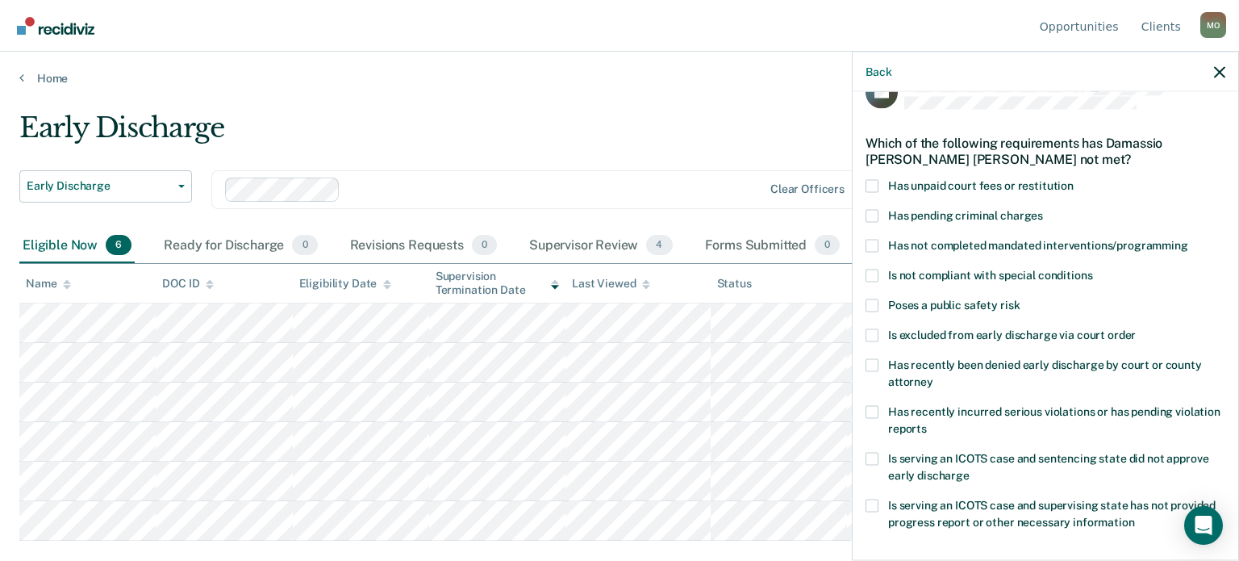
click at [881, 241] on label "Has not completed mandated interventions/programming" at bounding box center [1045, 247] width 360 height 17
click at [1188, 239] on input "Has not completed mandated interventions/programming" at bounding box center [1188, 239] width 0 height 0
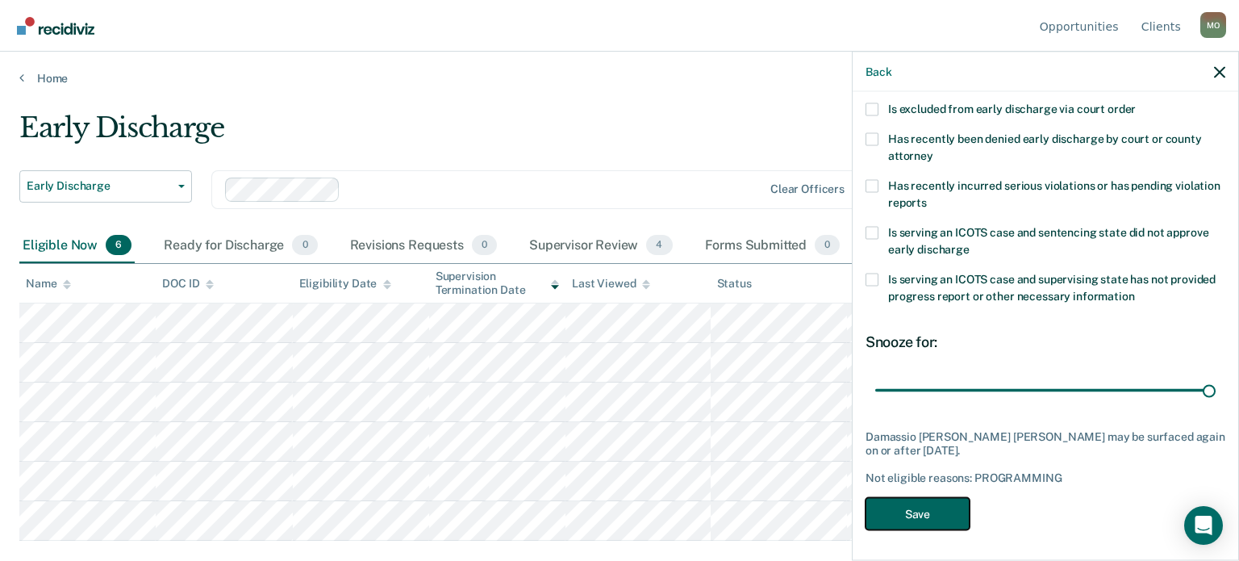
click at [909, 507] on button "Save" at bounding box center [917, 513] width 104 height 33
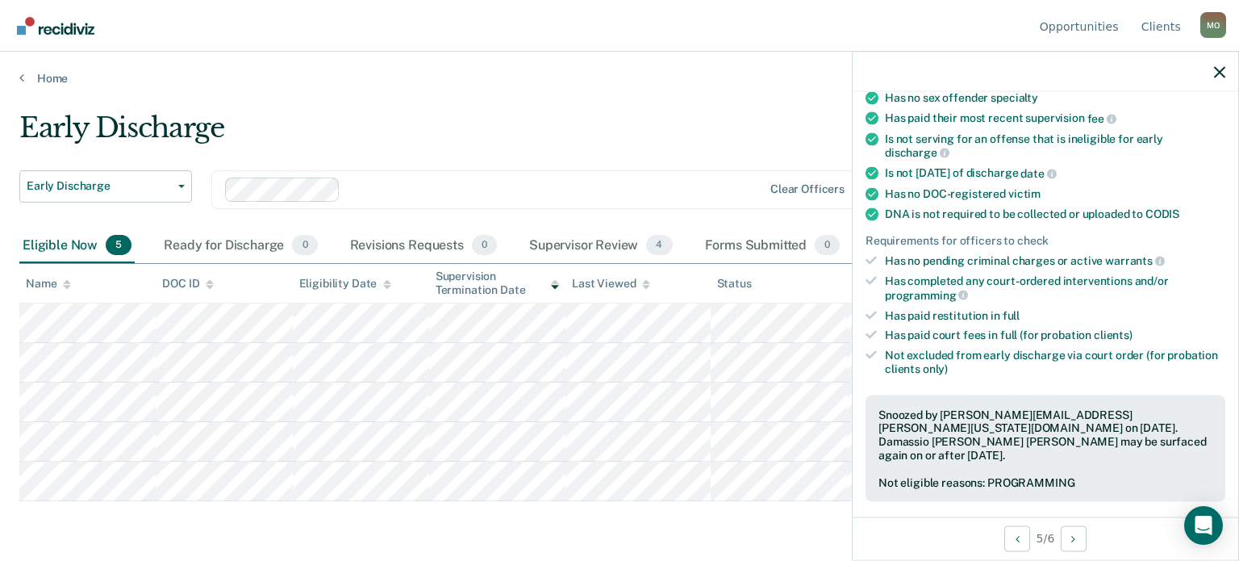
scroll to position [294, 0]
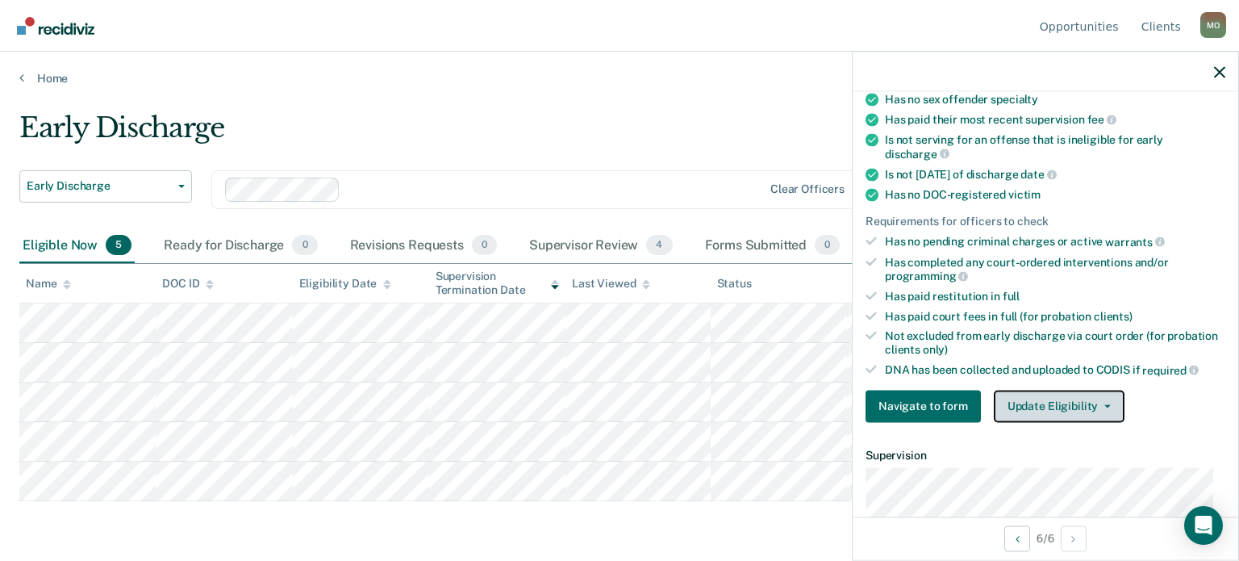
click at [1065, 396] on button "Update Eligibility" at bounding box center [1059, 406] width 131 height 32
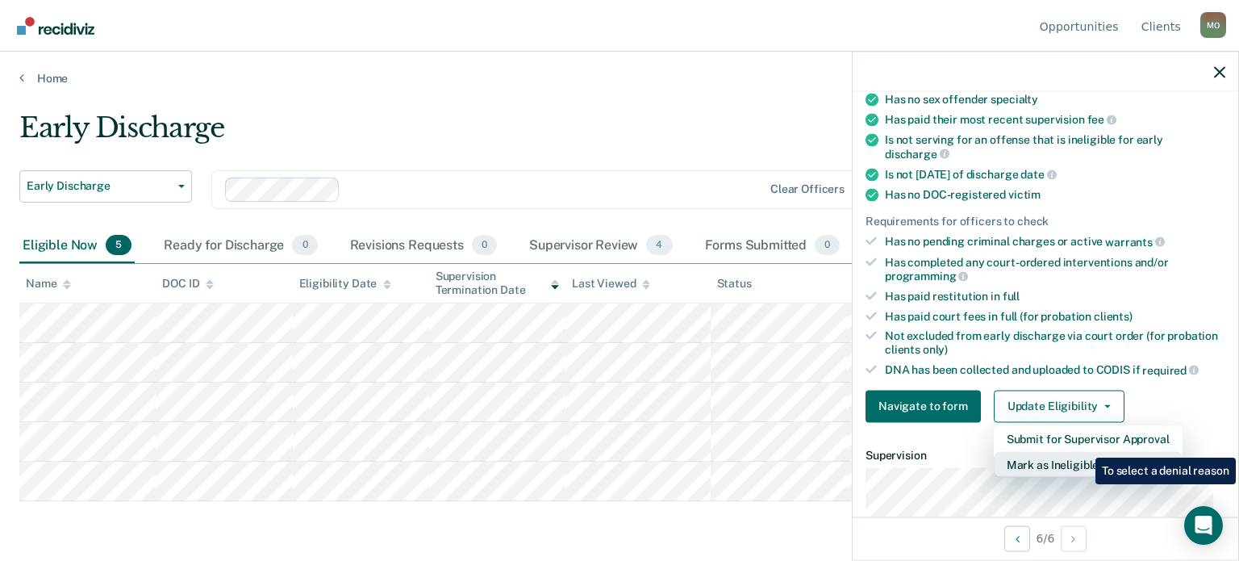
click at [1083, 451] on button "Mark as Ineligible" at bounding box center [1088, 464] width 189 height 26
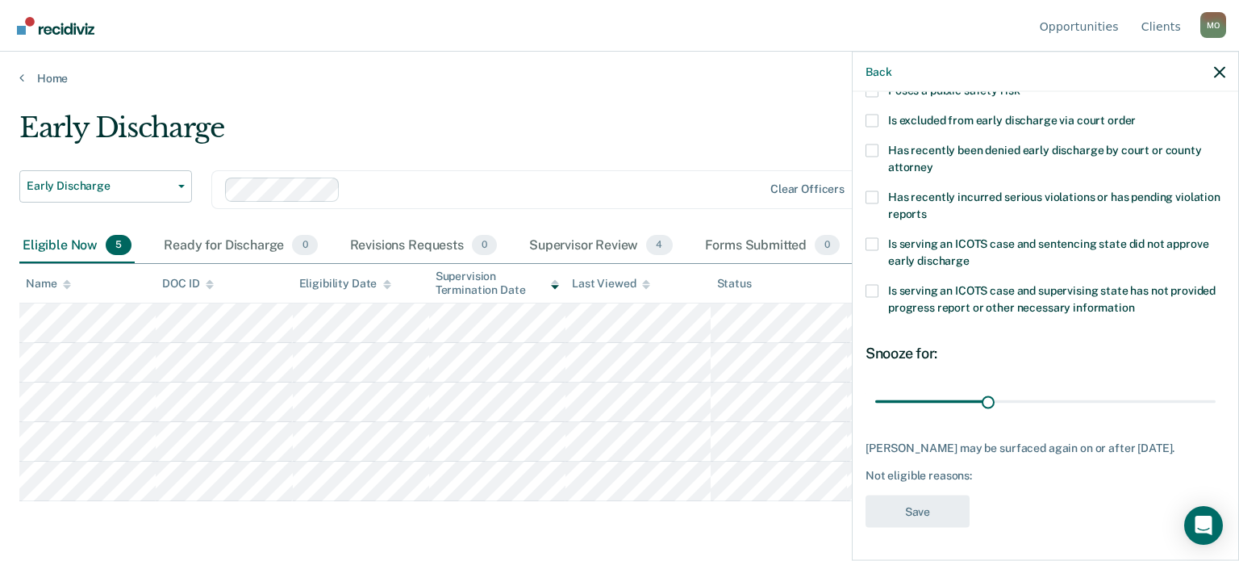
scroll to position [261, 0]
drag, startPoint x: 987, startPoint y: 386, endPoint x: 1238, endPoint y: 367, distance: 251.6
type input "90"
click at [1215, 387] on input "range" at bounding box center [1045, 401] width 340 height 28
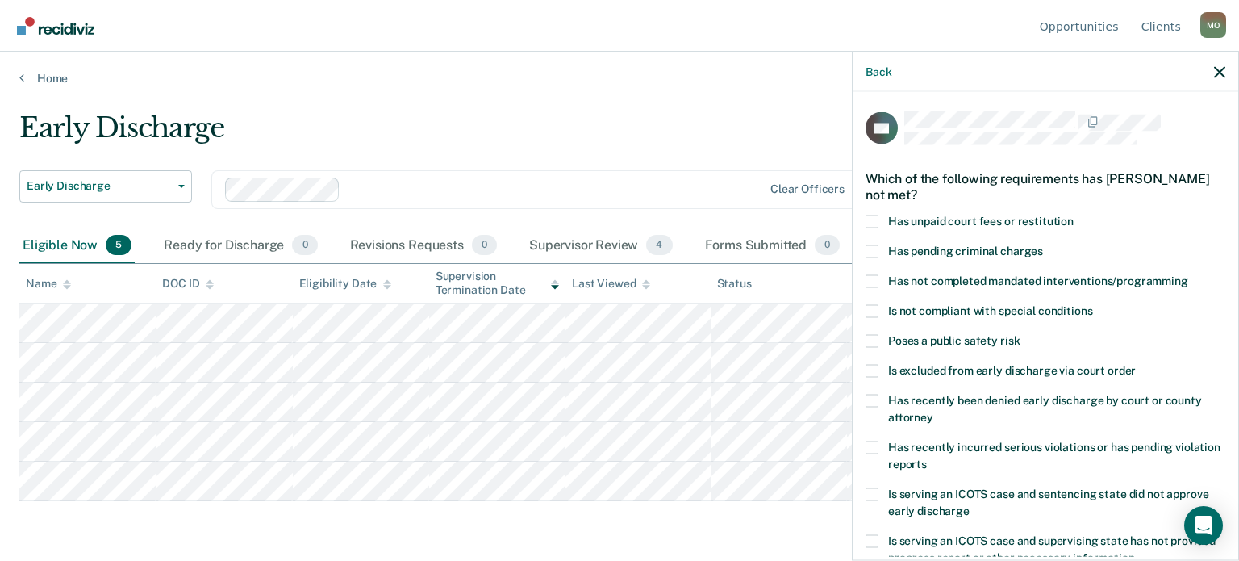
click at [956, 225] on span "Has unpaid court fees or restitution" at bounding box center [980, 220] width 185 height 13
click at [1073, 215] on input "Has unpaid court fees or restitution" at bounding box center [1073, 215] width 0 height 0
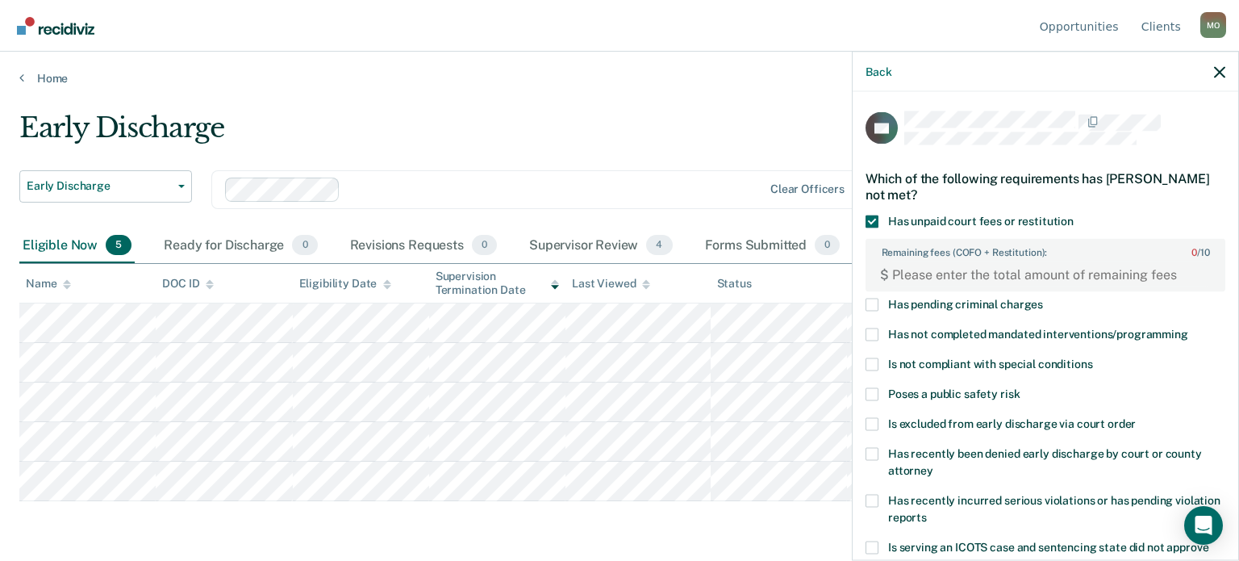
click at [1130, 246] on label "Remaining fees (COFO + Restitution): 0 / 10" at bounding box center [1045, 249] width 356 height 18
click at [1130, 261] on FEESReasonInput "Remaining fees (COFO + Restitution): 0 / 10" at bounding box center [1048, 274] width 319 height 26
type FEESReasonInput "1"
click at [1184, 267] on FEESReasonInput "1" at bounding box center [1048, 274] width 319 height 26
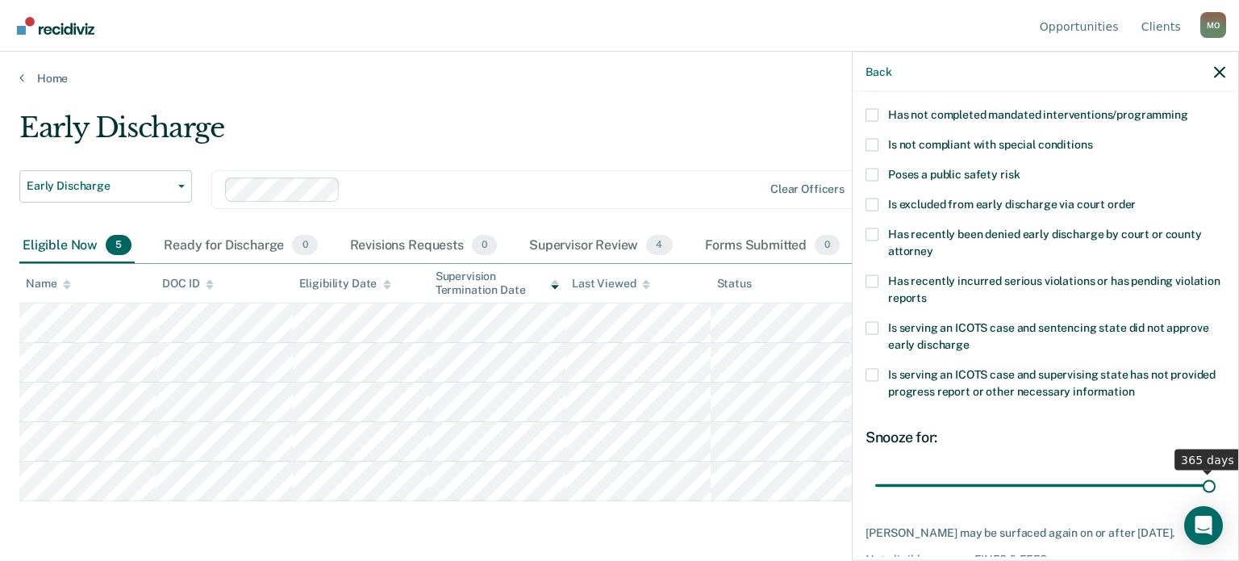
drag, startPoint x: 955, startPoint y: 481, endPoint x: 1238, endPoint y: 467, distance: 283.5
type input "365"
click at [1215, 471] on input "range" at bounding box center [1045, 485] width 340 height 28
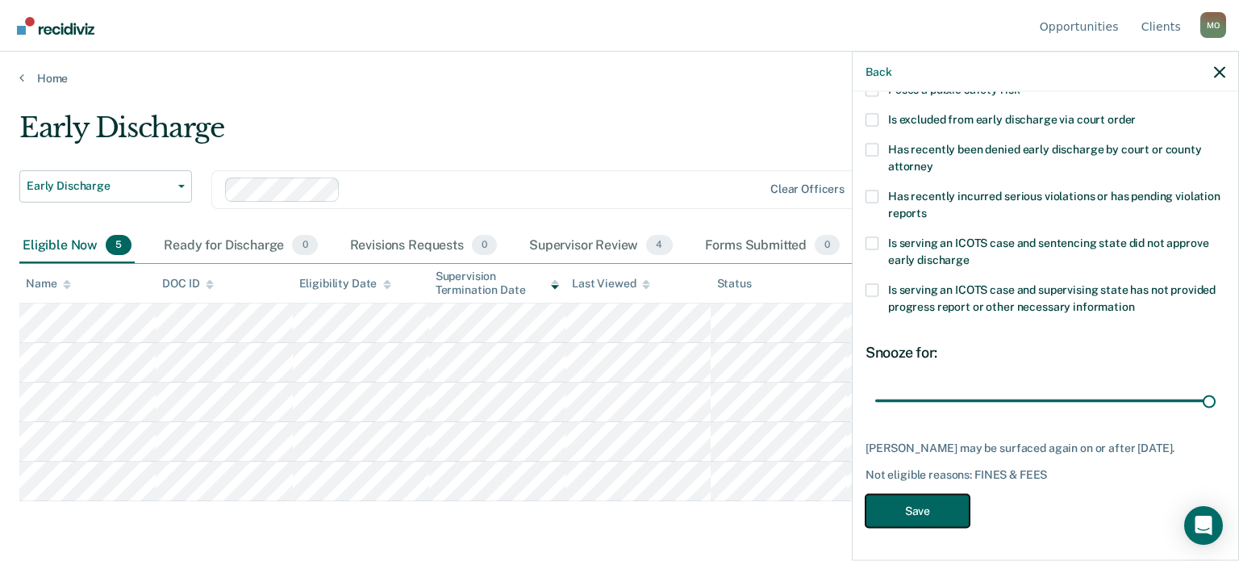
click at [920, 521] on button "Save" at bounding box center [917, 510] width 104 height 33
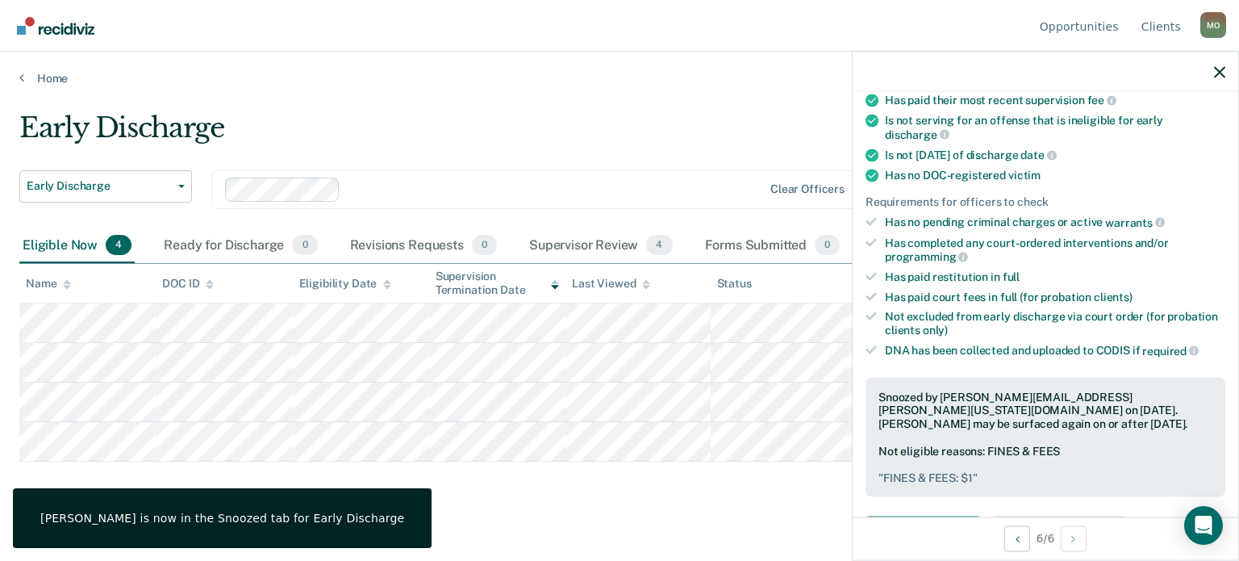
scroll to position [281, 0]
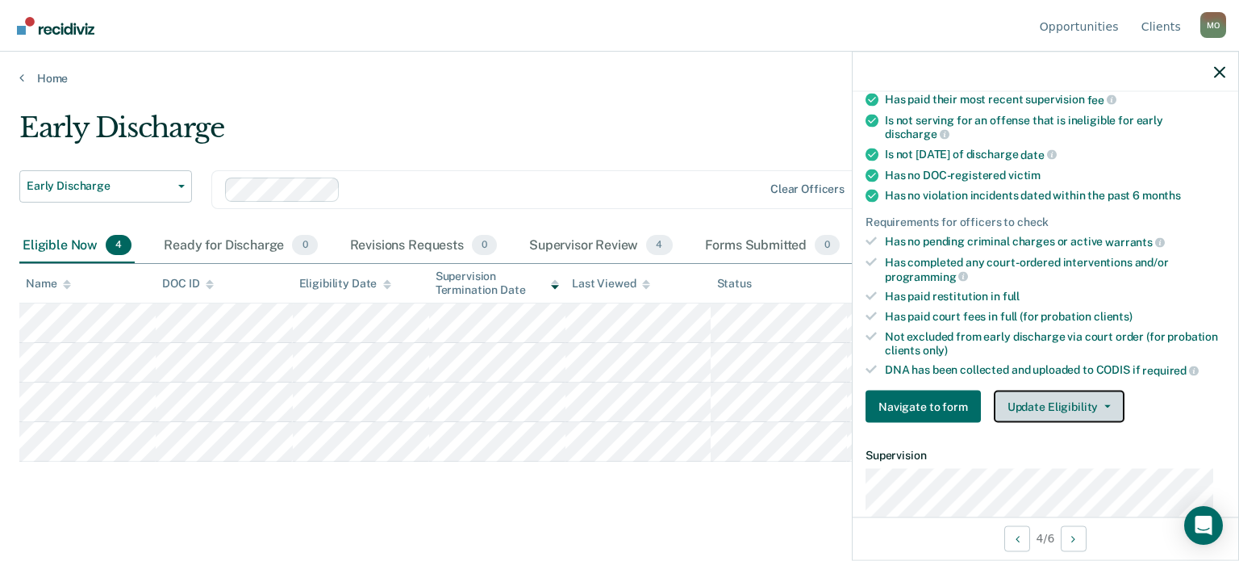
click at [1061, 397] on button "Update Eligibility" at bounding box center [1059, 406] width 131 height 32
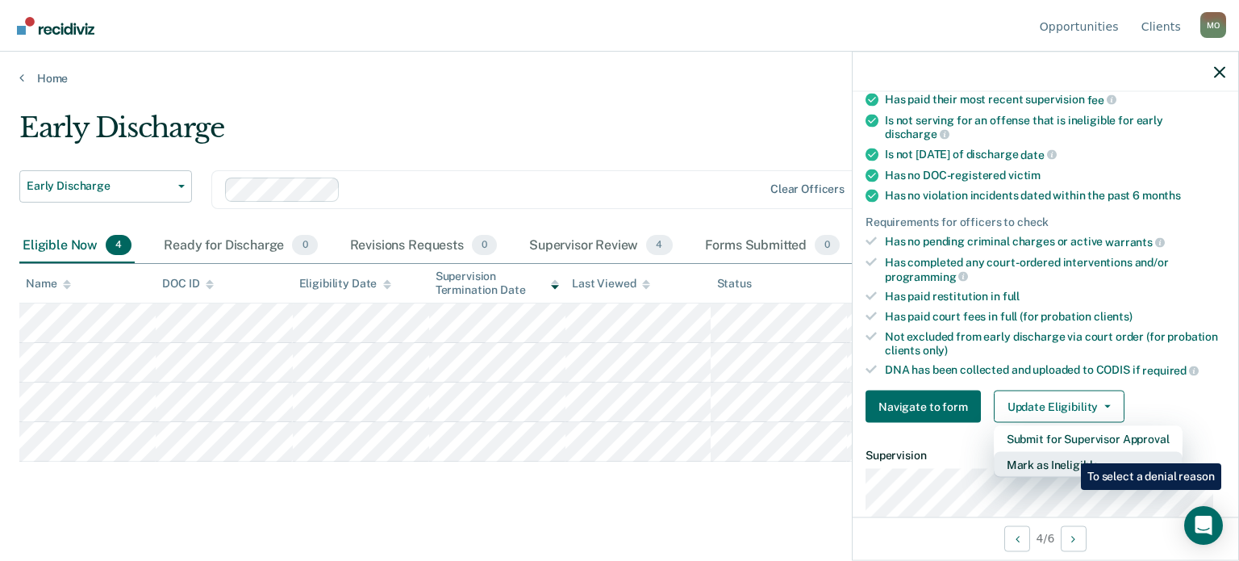
click at [1069, 452] on button "Mark as Ineligible" at bounding box center [1088, 465] width 189 height 26
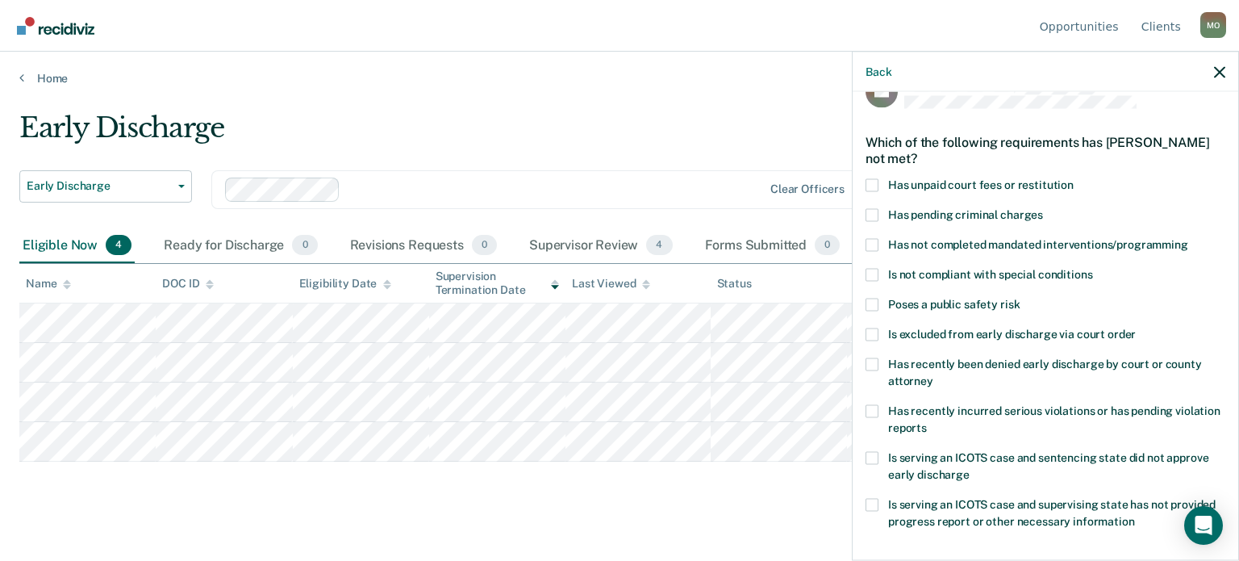
scroll to position [0, 0]
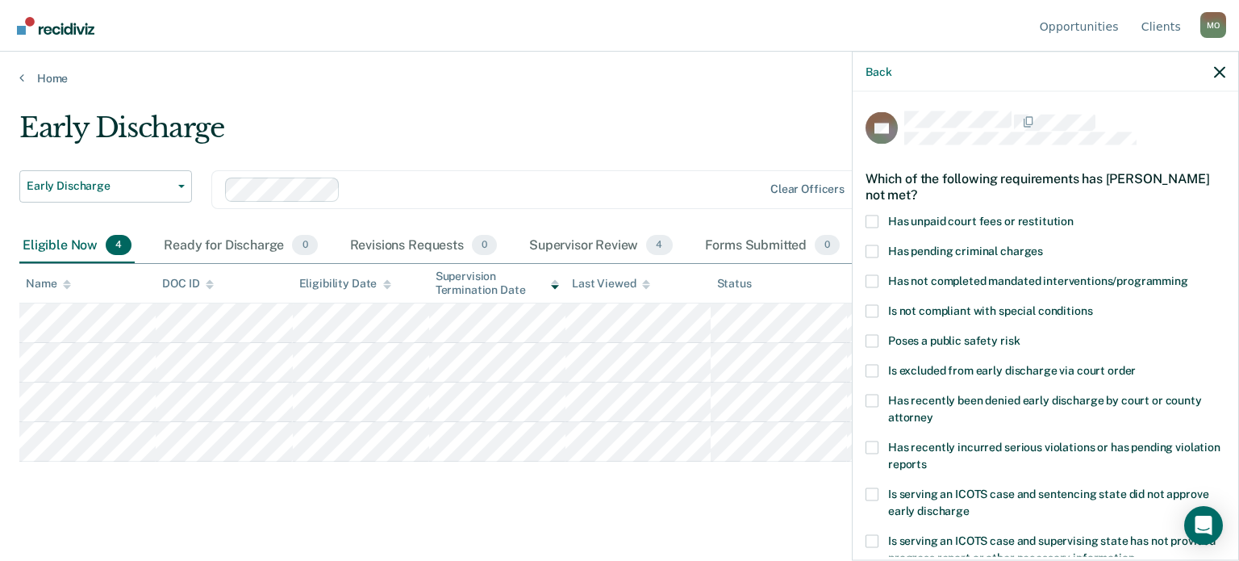
click at [913, 283] on span "Has not completed mandated interventions/programming" at bounding box center [1038, 279] width 300 height 13
click at [1188, 274] on input "Has not completed mandated interventions/programming" at bounding box center [1188, 274] width 0 height 0
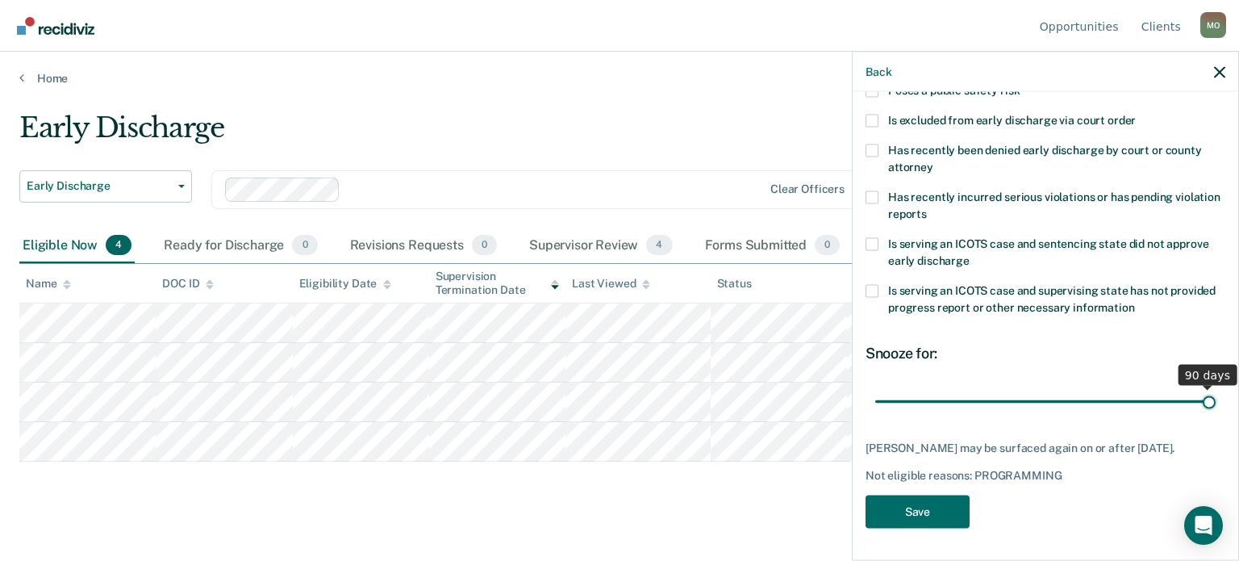
scroll to position [248, 0]
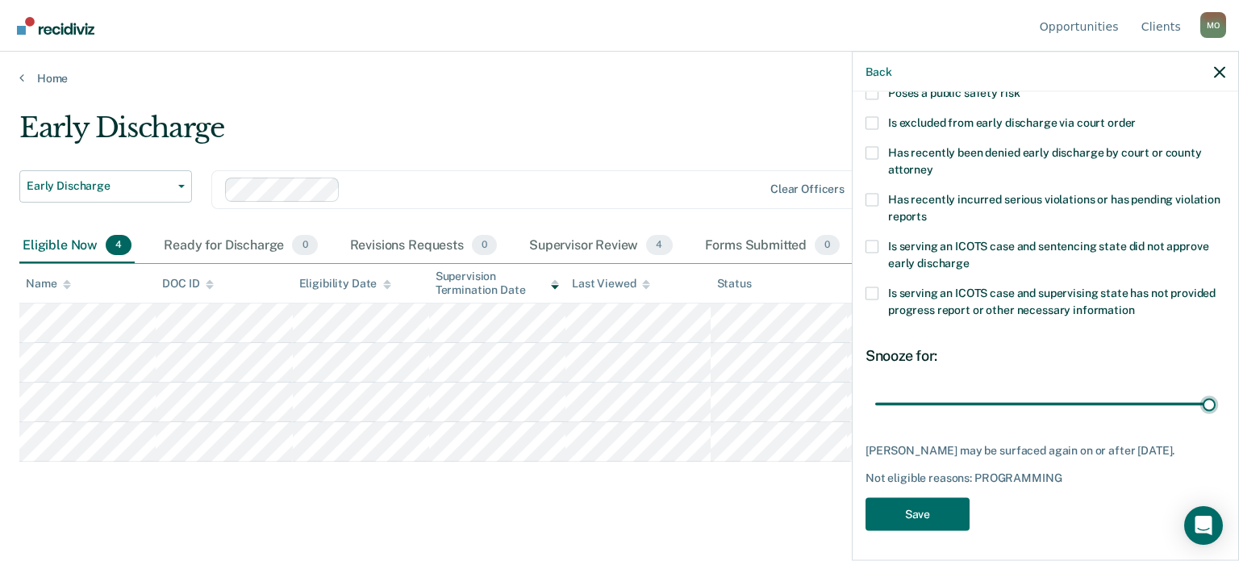
drag, startPoint x: 984, startPoint y: 390, endPoint x: 1238, endPoint y: 380, distance: 254.2
type input "90"
click at [1215, 390] on input "range" at bounding box center [1045, 404] width 340 height 28
click at [915, 502] on button "Save" at bounding box center [917, 513] width 104 height 33
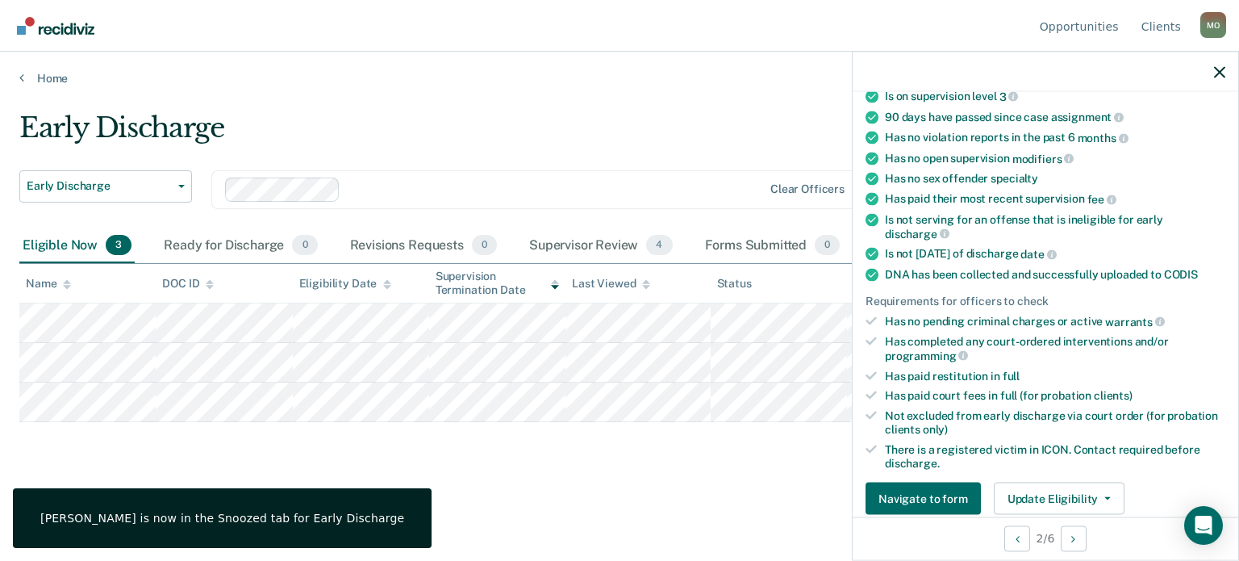
scroll to position [315, 0]
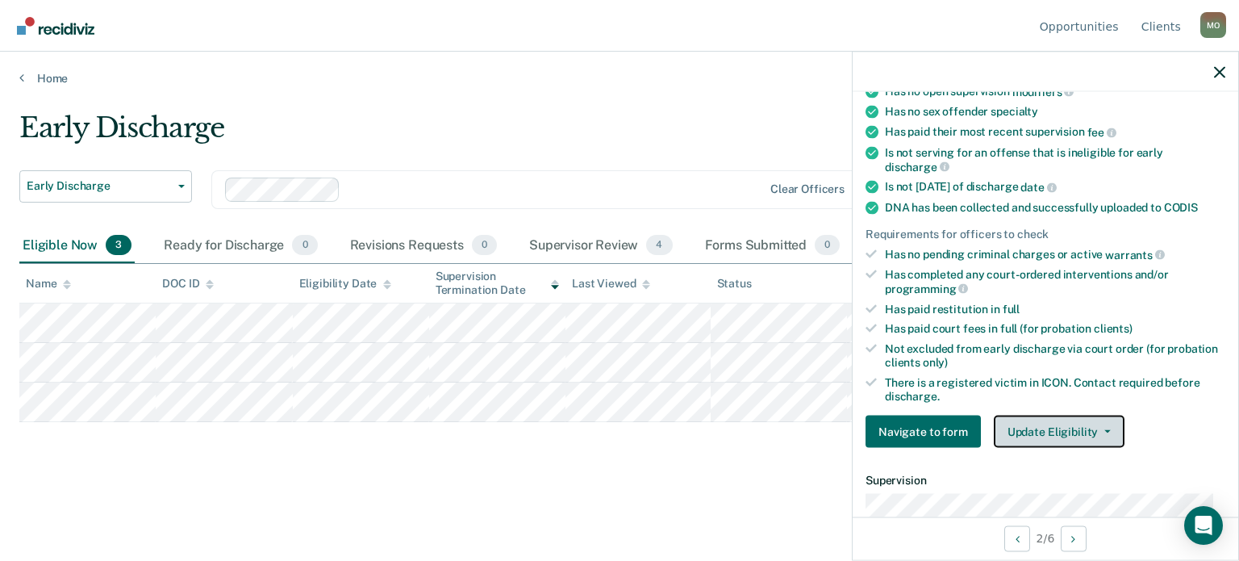
click at [1103, 419] on button "Update Eligibility" at bounding box center [1059, 431] width 131 height 32
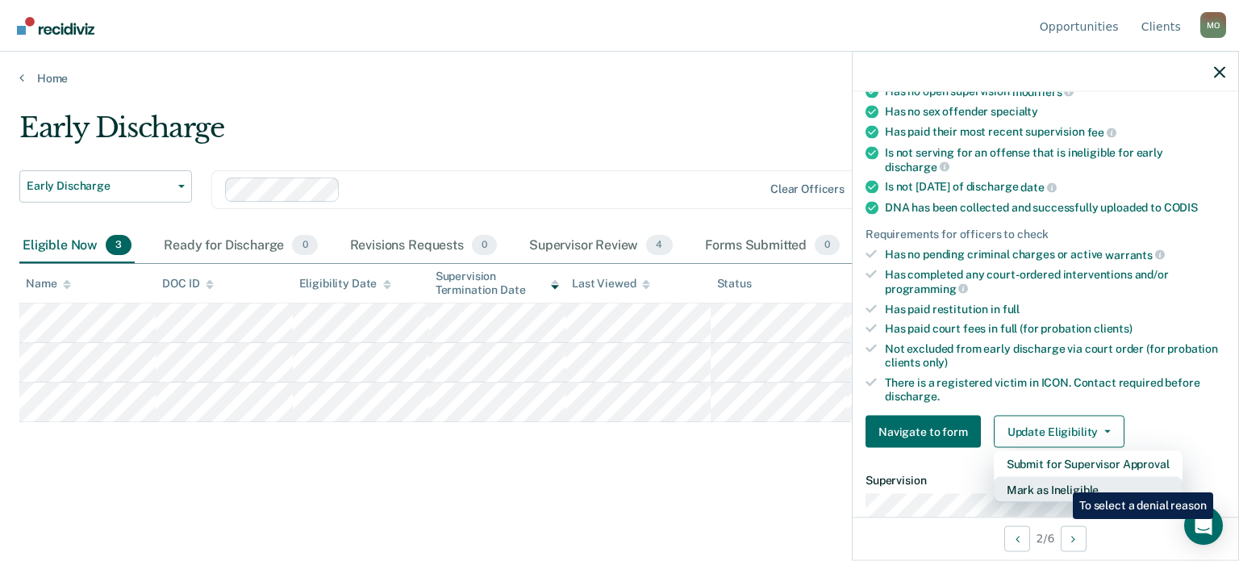
click at [1061, 480] on button "Mark as Ineligible" at bounding box center [1088, 490] width 189 height 26
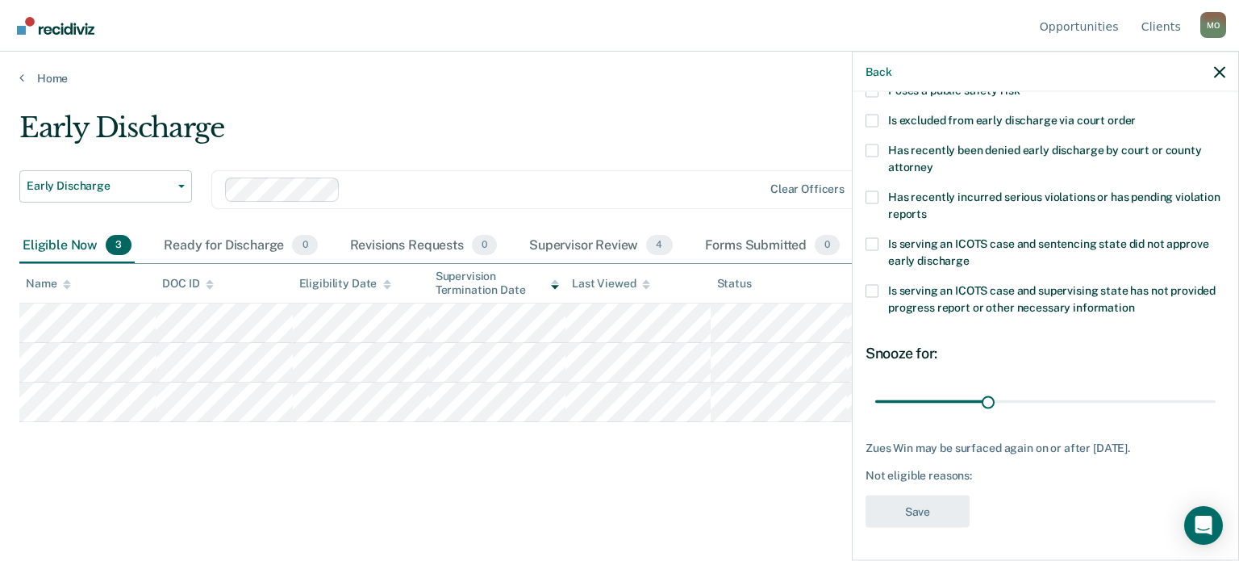
scroll to position [0, 0]
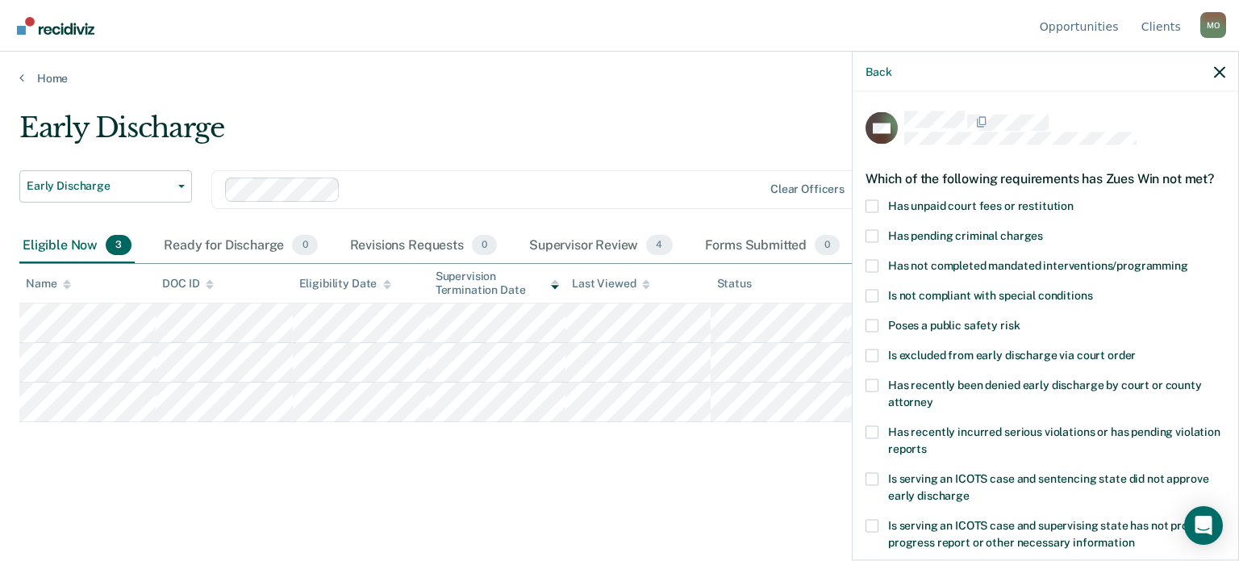
click at [868, 212] on span at bounding box center [871, 205] width 13 height 13
click at [1073, 199] on input "Has unpaid court fees or restitution" at bounding box center [1073, 199] width 0 height 0
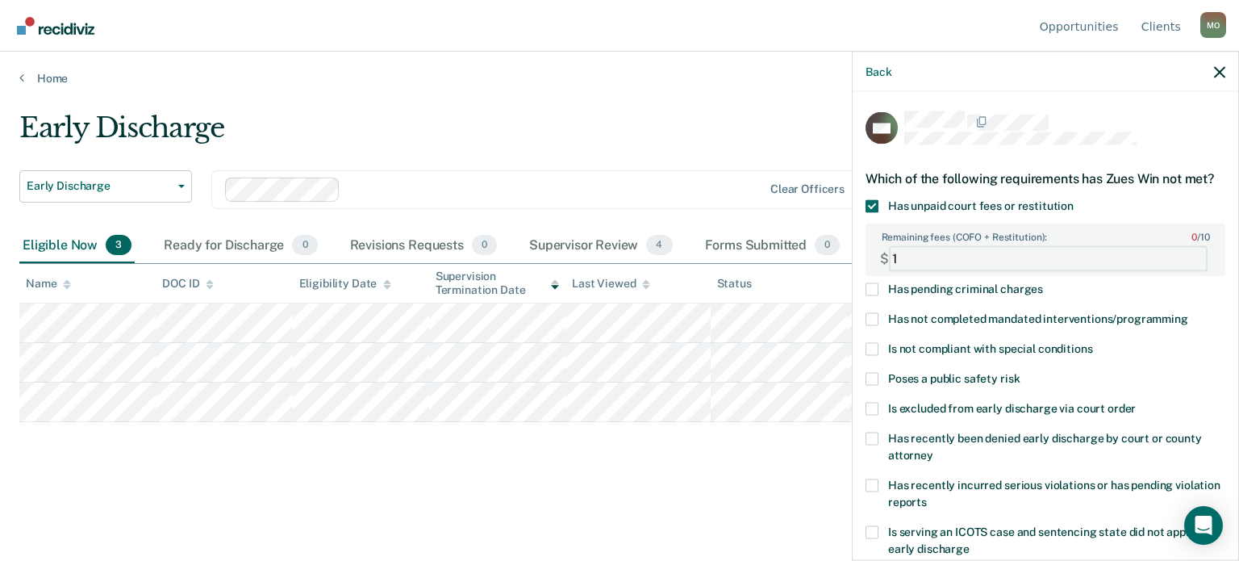
type FEESReasonInput "1"
click at [1184, 265] on FEESReasonInput "1" at bounding box center [1048, 258] width 319 height 26
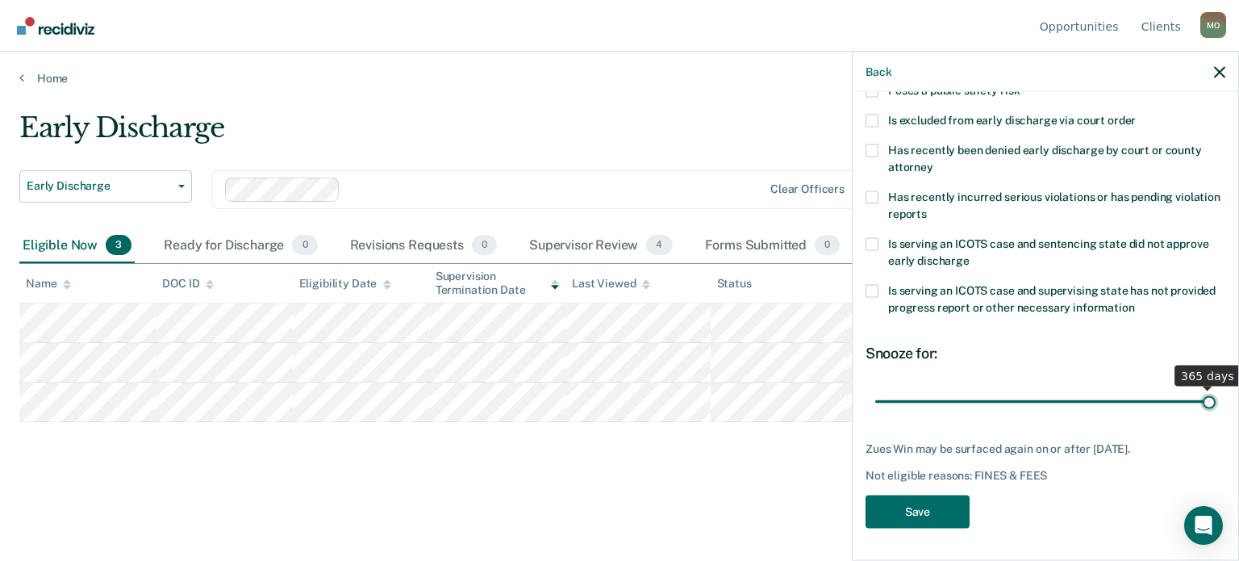
drag, startPoint x: 909, startPoint y: 402, endPoint x: 1238, endPoint y: 393, distance: 329.2
type input "365"
click at [1215, 393] on input "range" at bounding box center [1045, 401] width 340 height 28
click at [928, 509] on button "Save" at bounding box center [917, 510] width 104 height 33
